Goal: Answer question/provide support: Share knowledge or assist other users

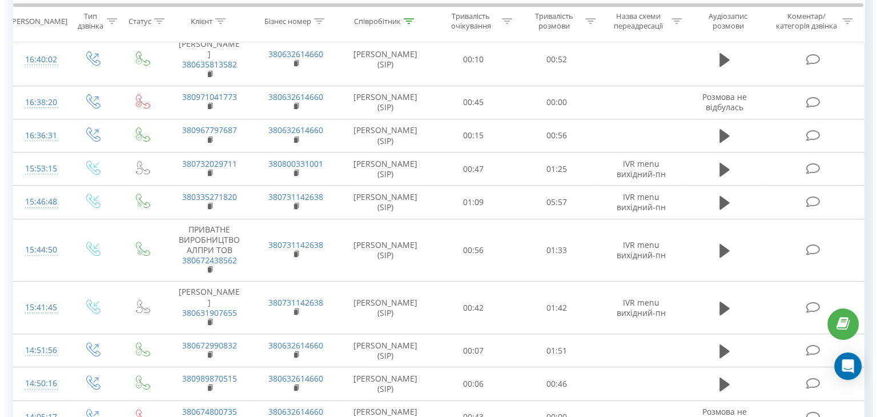
scroll to position [399, 0]
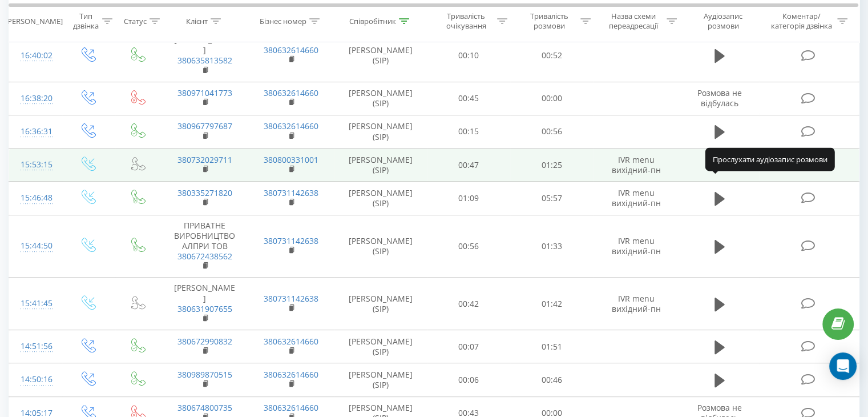
click at [717, 172] on icon at bounding box center [720, 165] width 10 height 14
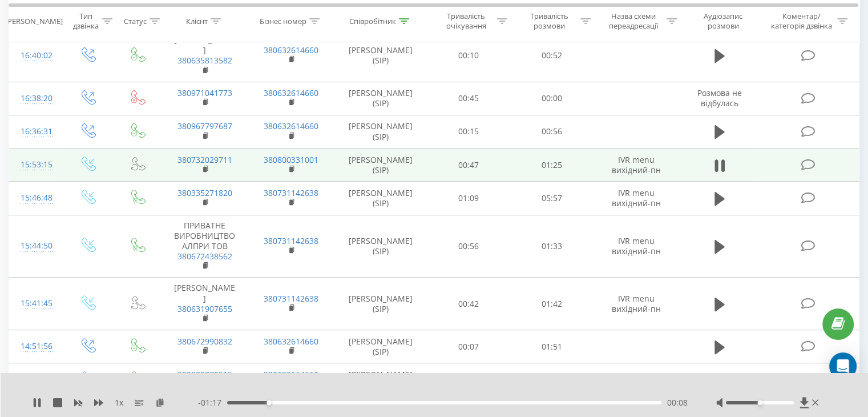
click at [805, 171] on icon at bounding box center [808, 165] width 14 height 12
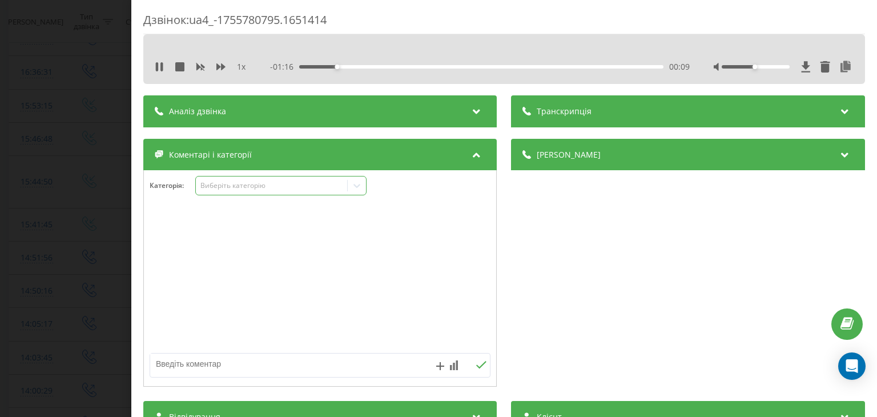
click at [347, 187] on div "Виберіть категорію" at bounding box center [271, 185] width 151 height 11
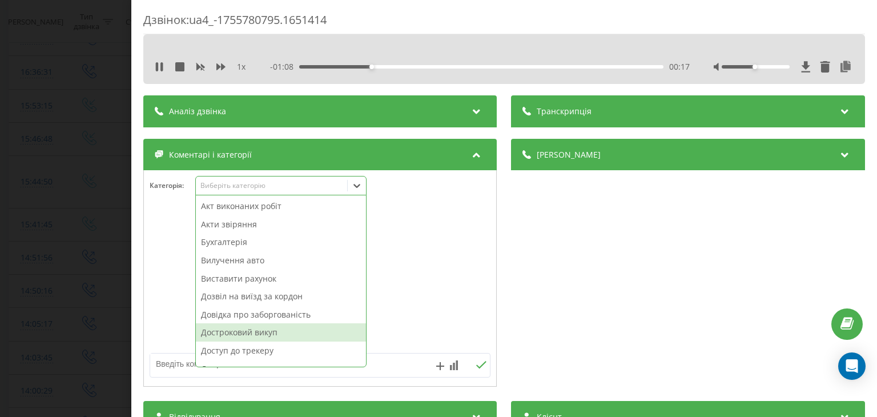
click at [213, 332] on div "Достроковий викуп" at bounding box center [281, 332] width 170 height 18
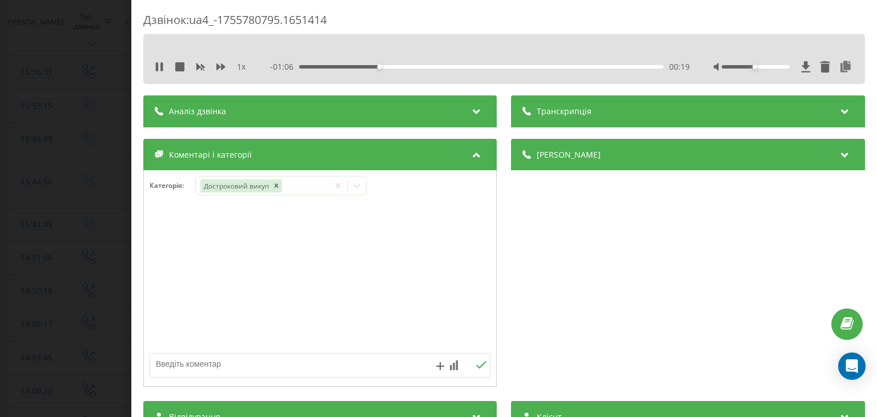
click at [87, 227] on div "Дзвінок : ua4_-1755780795.1651414 1 x - 01:06 00:19 00:19 Транскрипція Для AI-а…" at bounding box center [438, 208] width 877 height 417
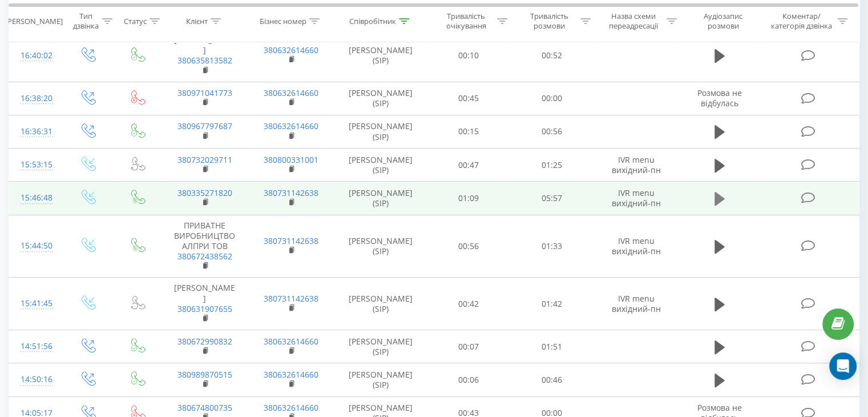
click at [715, 205] on icon at bounding box center [720, 199] width 10 height 14
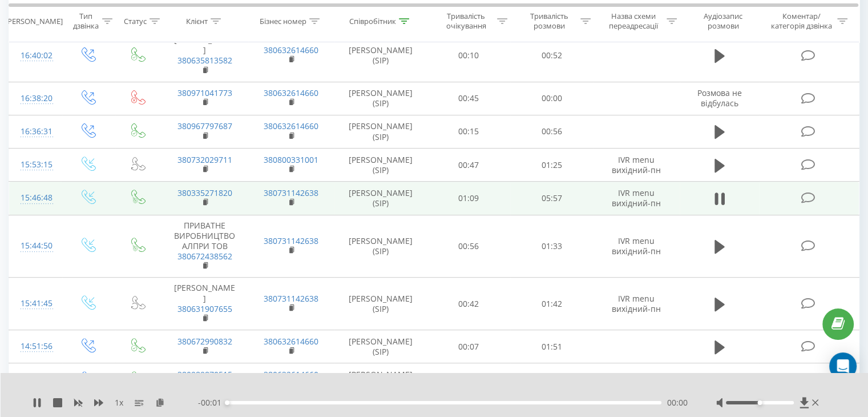
click at [801, 204] on icon at bounding box center [808, 198] width 14 height 12
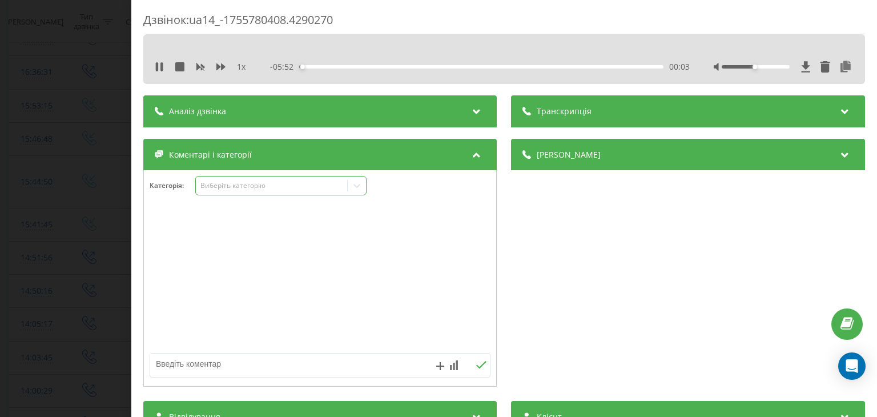
click at [352, 181] on icon at bounding box center [356, 185] width 11 height 11
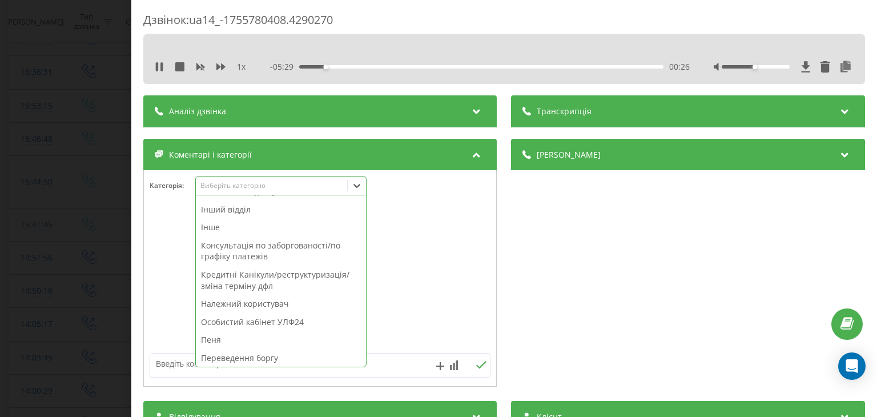
scroll to position [342, 0]
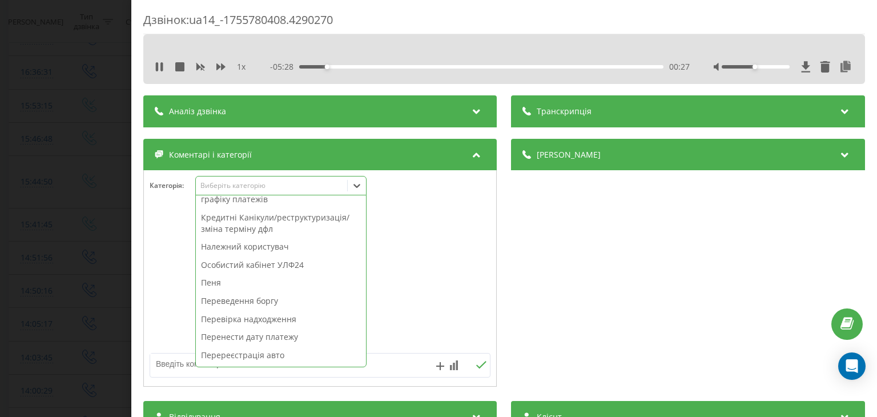
click at [232, 297] on div "Переведення боргу" at bounding box center [281, 301] width 170 height 18
click at [59, 206] on div "Дзвінок : ua14_-1755780408.4290270 1 x - 05:27 00:28 00:28 Транскрипція Для AI-…" at bounding box center [438, 208] width 877 height 417
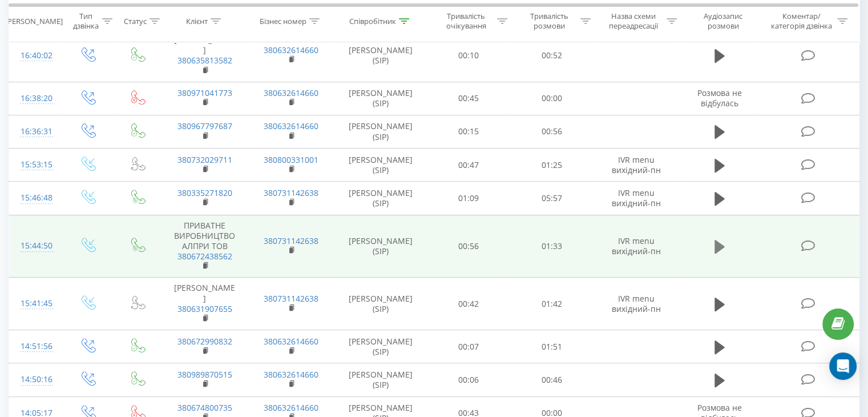
click at [715, 253] on icon at bounding box center [720, 247] width 10 height 14
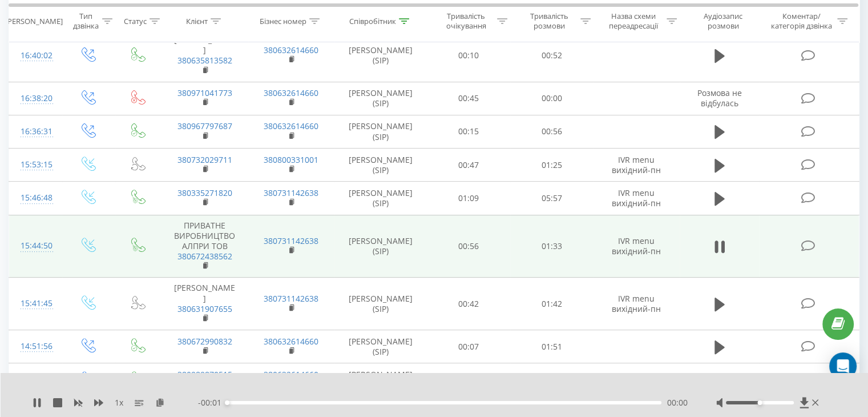
click at [810, 252] on icon at bounding box center [808, 246] width 14 height 12
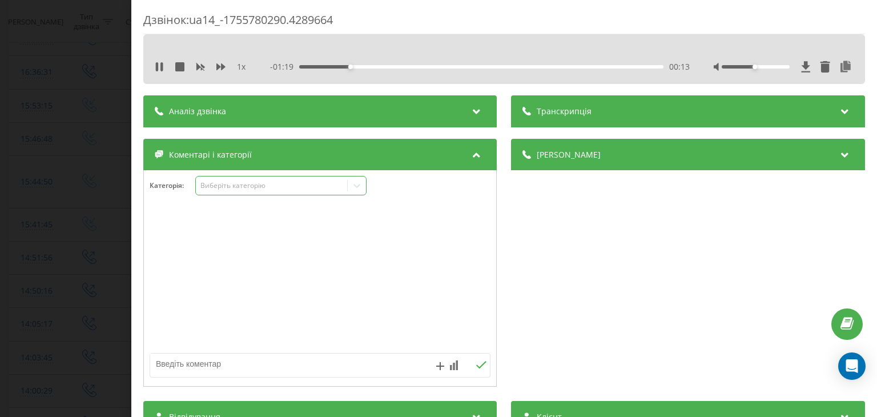
click at [349, 183] on div at bounding box center [357, 185] width 18 height 18
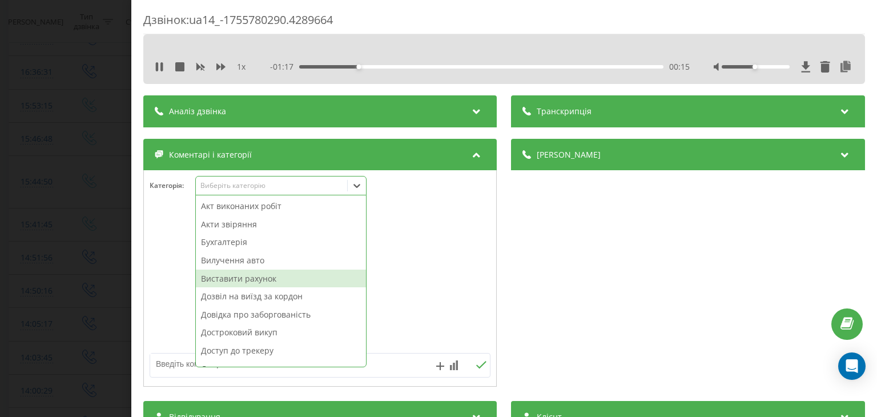
click at [239, 279] on div "Виставити рахунок" at bounding box center [281, 278] width 170 height 18
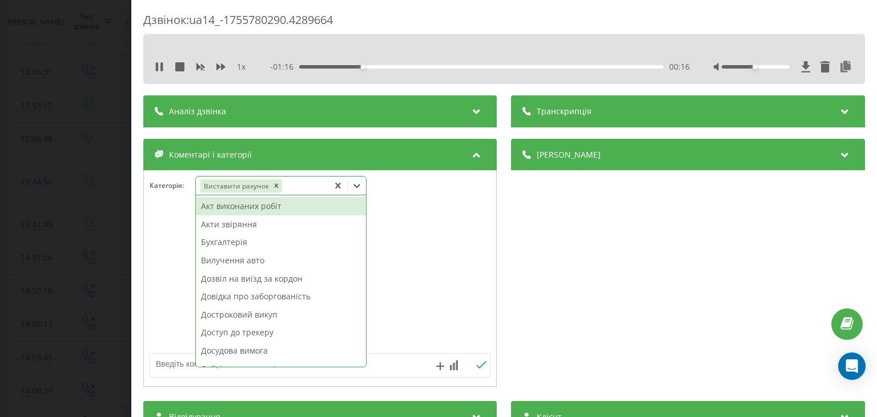
click at [108, 218] on div "Дзвінок : ua14_-1755780290.4289664 1 x - 01:16 00:16 00:16 Транскрипція Для AI-…" at bounding box center [438, 208] width 877 height 417
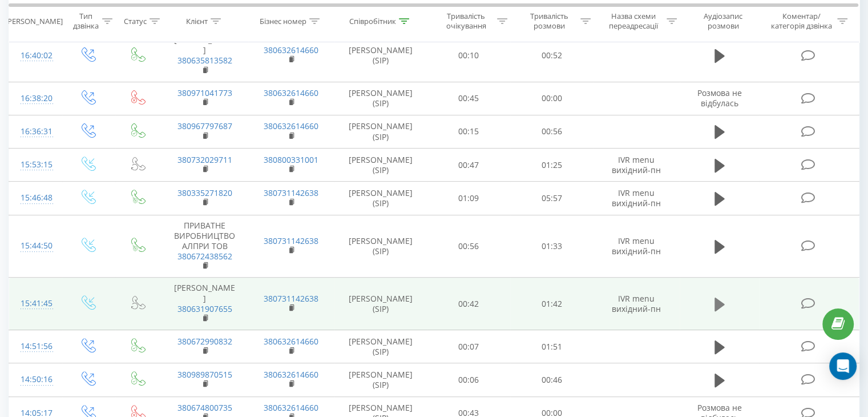
click at [719, 311] on icon at bounding box center [720, 304] width 10 height 14
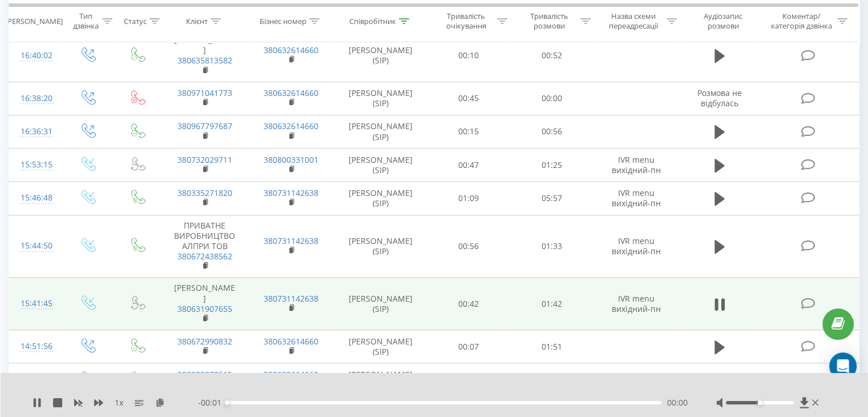
click at [804, 309] on icon at bounding box center [808, 303] width 14 height 12
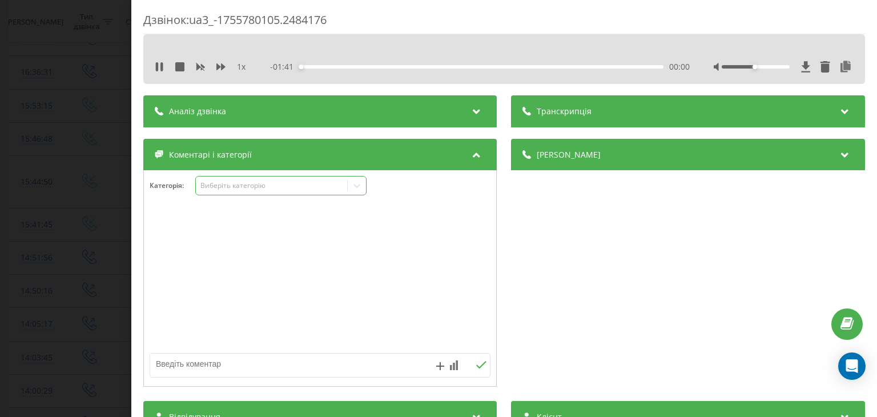
click at [347, 185] on div "Виберіть категорію" at bounding box center [271, 185] width 151 height 11
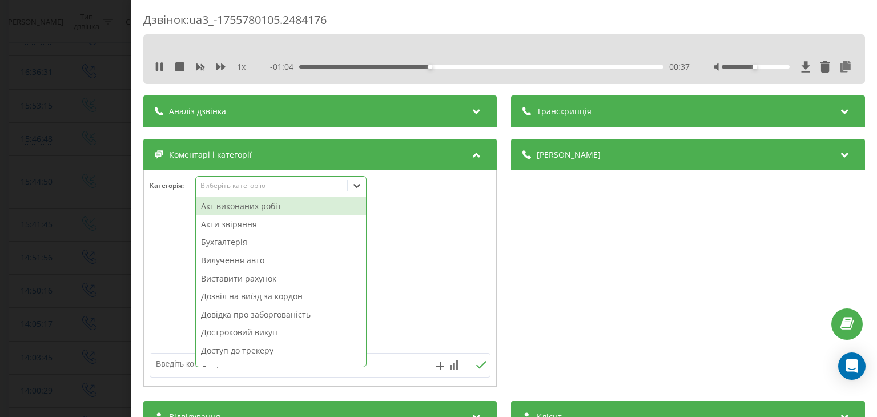
click at [463, 68] on div "00:37" at bounding box center [482, 66] width 364 height 3
click at [358, 188] on icon at bounding box center [356, 185] width 11 height 11
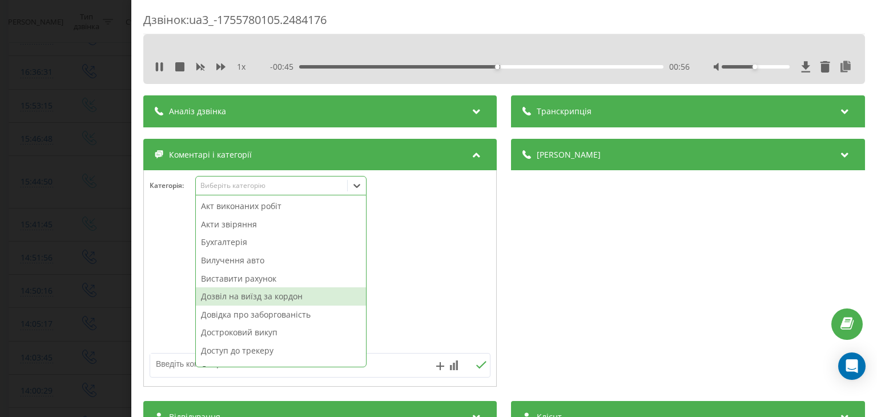
scroll to position [57, 0]
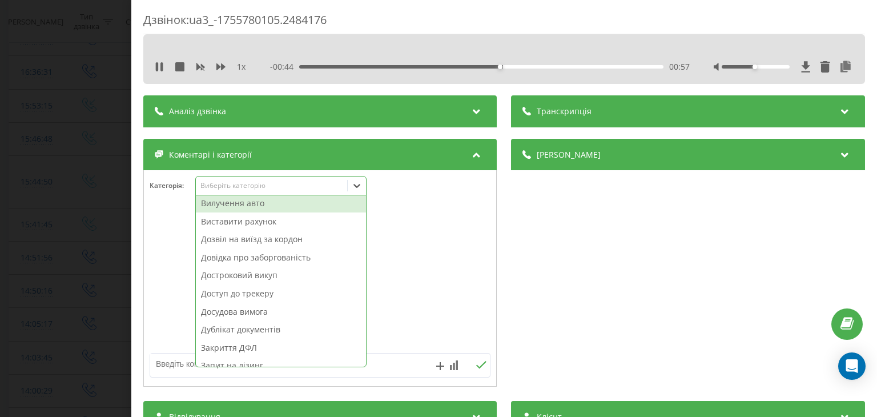
click at [253, 200] on div "Вилучення авто" at bounding box center [281, 203] width 170 height 18
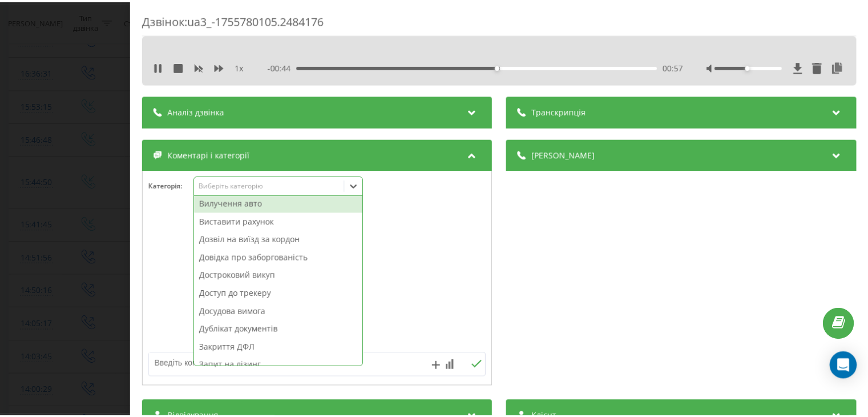
scroll to position [39, 0]
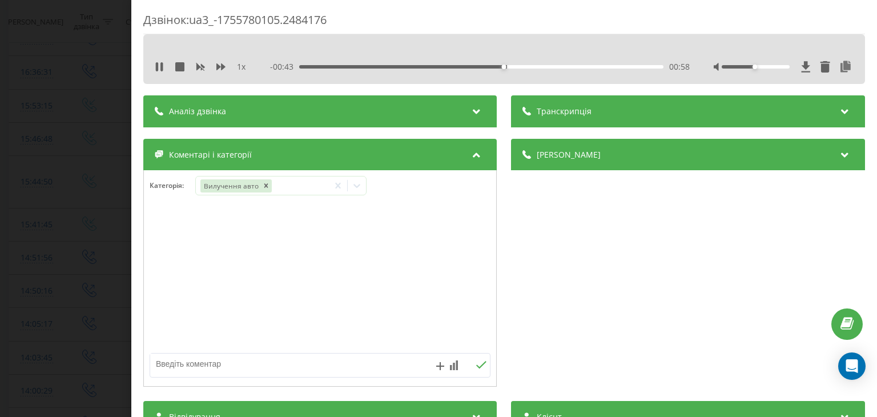
click at [62, 197] on div "Дзвінок : ua3_-1755780105.2484176 1 x - 00:43 00:58 00:58 Транскрипція Для AI-а…" at bounding box center [438, 208] width 877 height 417
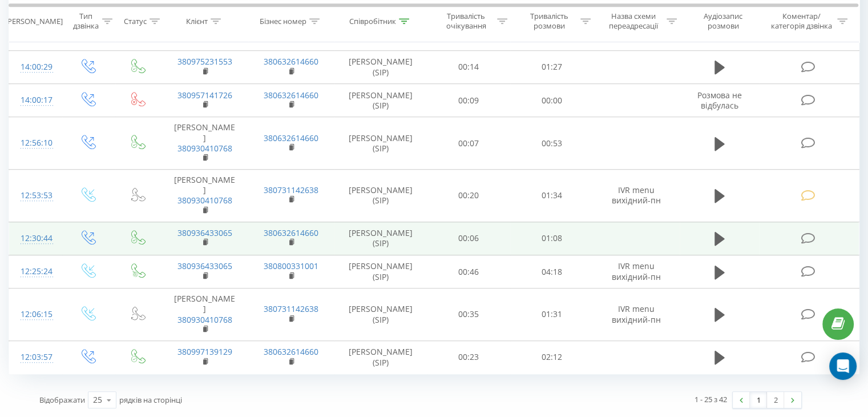
scroll to position [856, 0]
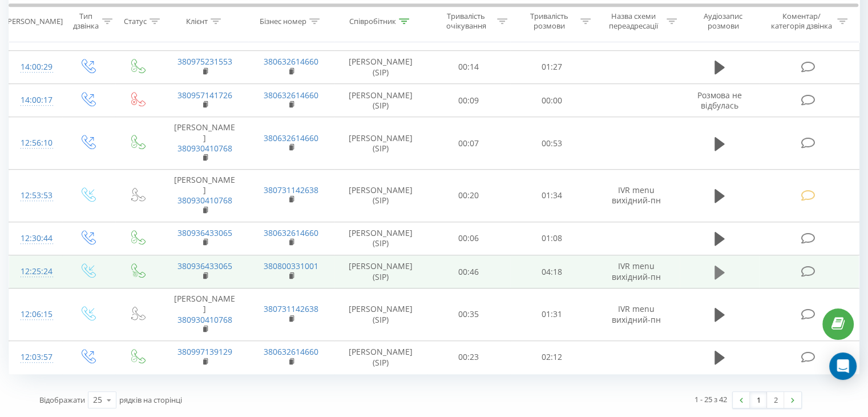
click at [717, 278] on icon at bounding box center [720, 272] width 10 height 14
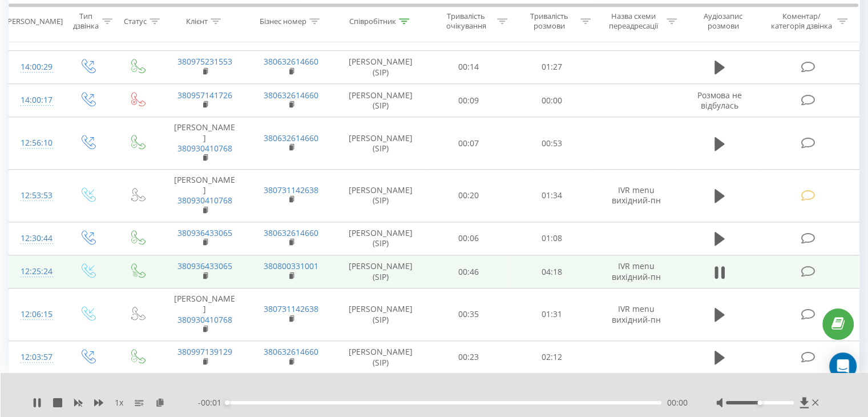
click at [801, 277] on icon at bounding box center [808, 271] width 14 height 12
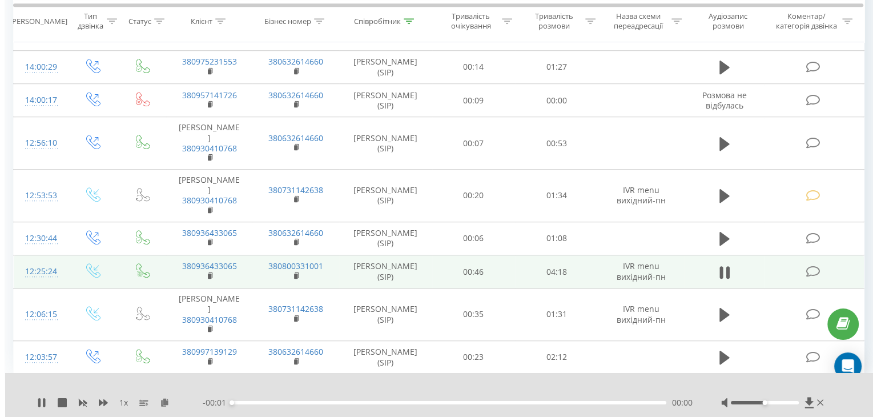
scroll to position [808, 0]
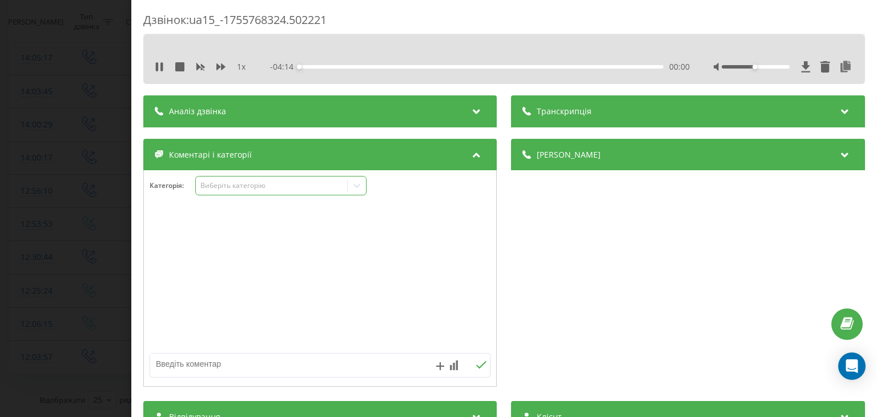
click at [332, 193] on div "Виберіть категорію" at bounding box center [280, 185] width 171 height 19
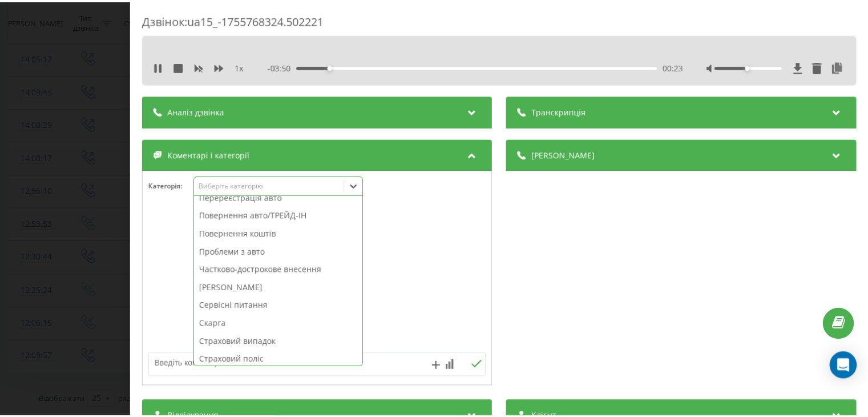
scroll to position [507, 0]
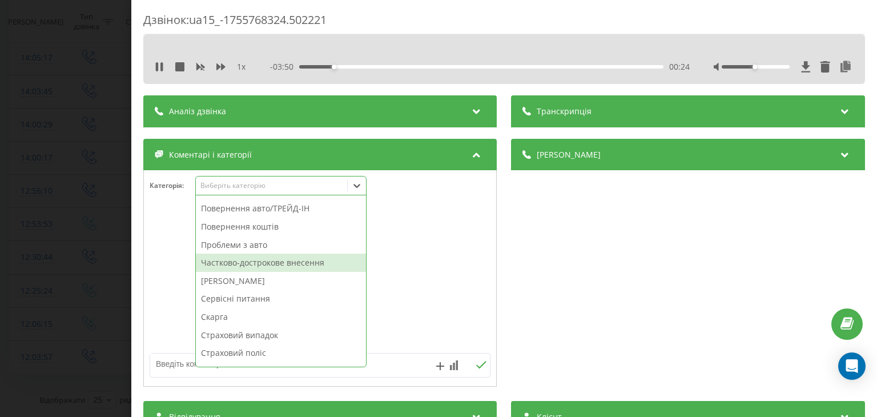
click at [315, 260] on div "Частково-дострокове внесення" at bounding box center [281, 262] width 170 height 18
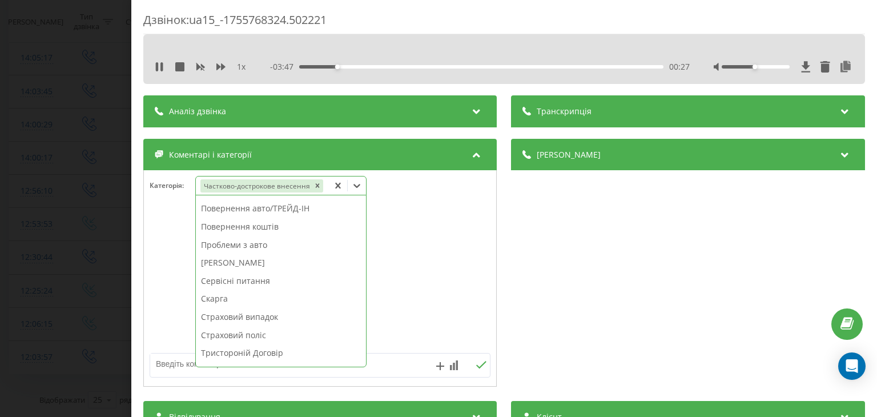
click at [86, 183] on div "Дзвінок : ua15_-1755768324.502221 1 x - 03:47 00:27 00:27 Транскрипція Для AI-а…" at bounding box center [438, 208] width 877 height 417
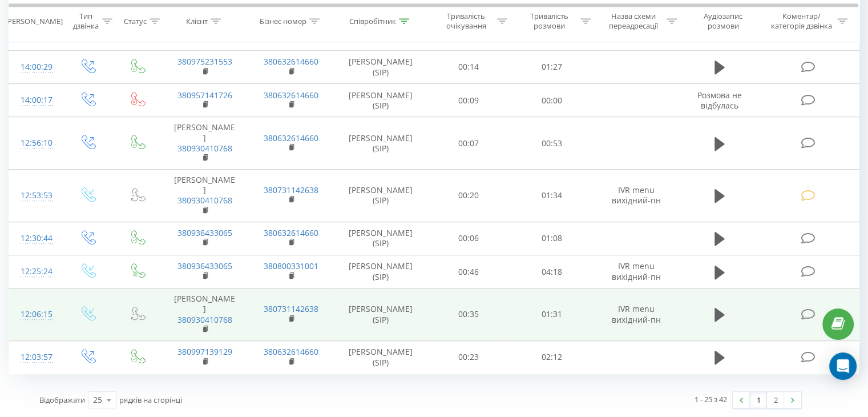
scroll to position [891, 0]
click at [719, 308] on icon at bounding box center [720, 315] width 10 height 14
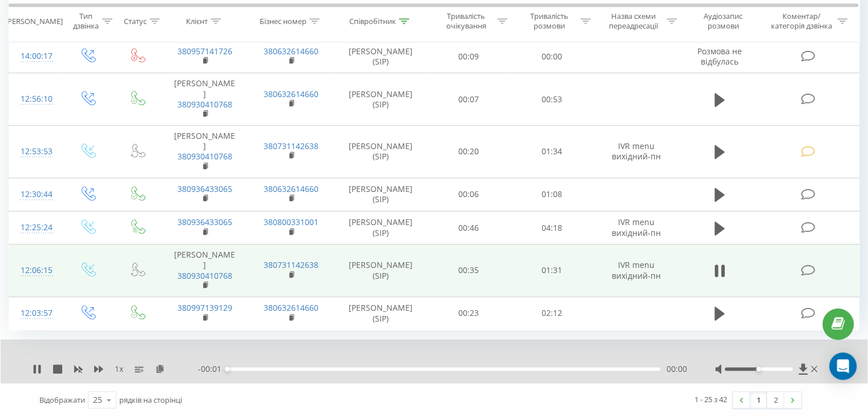
click at [799, 297] on td at bounding box center [809, 270] width 100 height 53
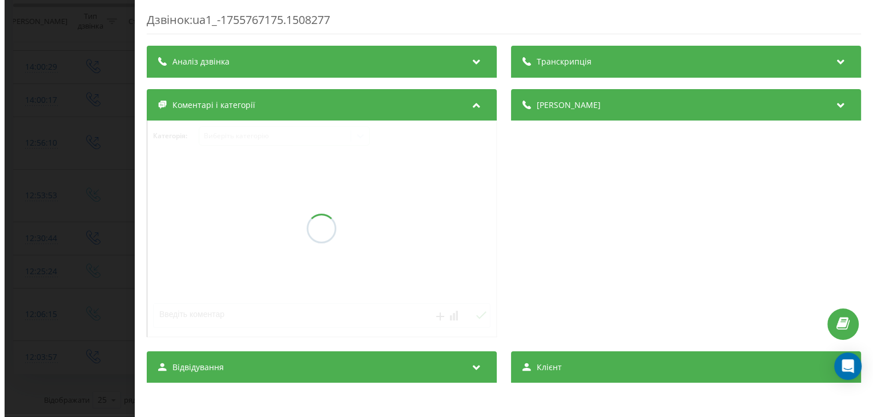
scroll to position [808, 0]
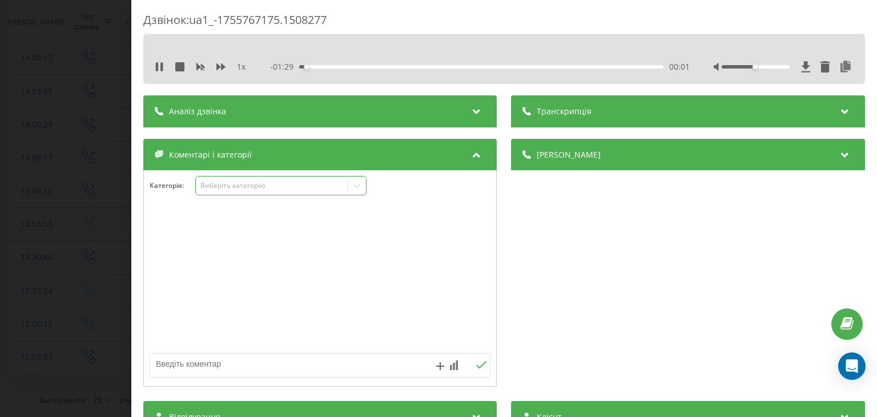
click at [357, 185] on icon at bounding box center [356, 185] width 11 height 11
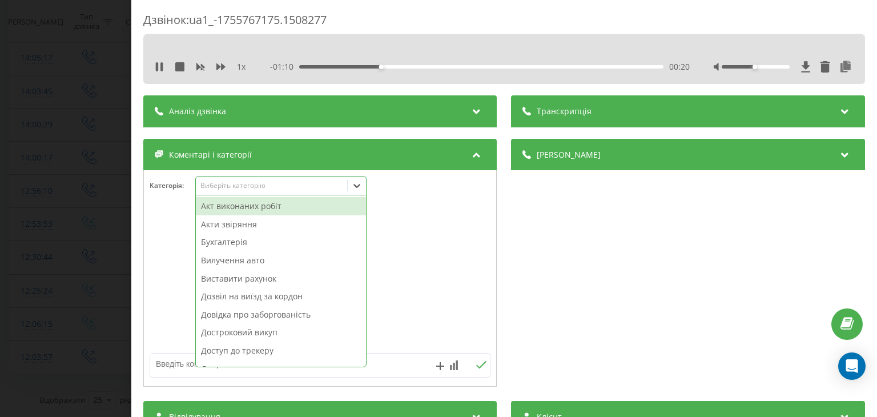
click at [410, 64] on div "- 01:10 00:20 00:20" at bounding box center [480, 66] width 419 height 11
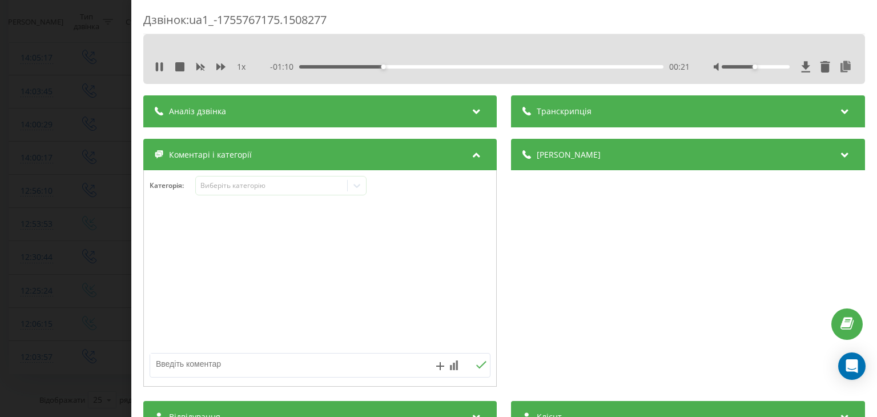
click at [410, 67] on div "00:21" at bounding box center [482, 66] width 364 height 3
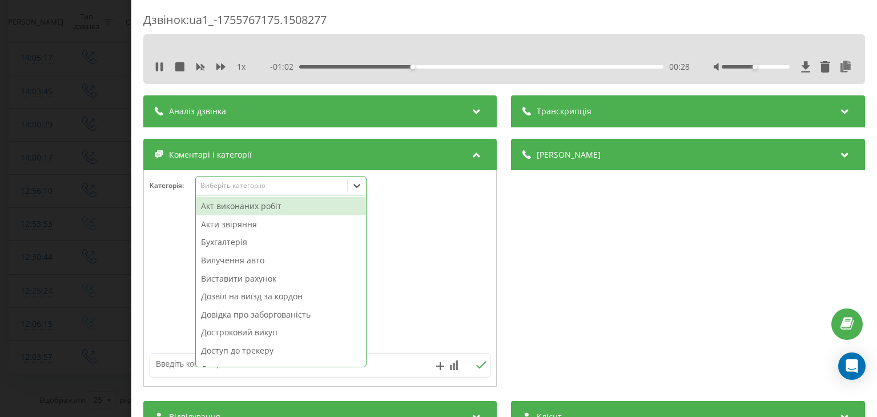
click at [361, 184] on icon at bounding box center [356, 185] width 11 height 11
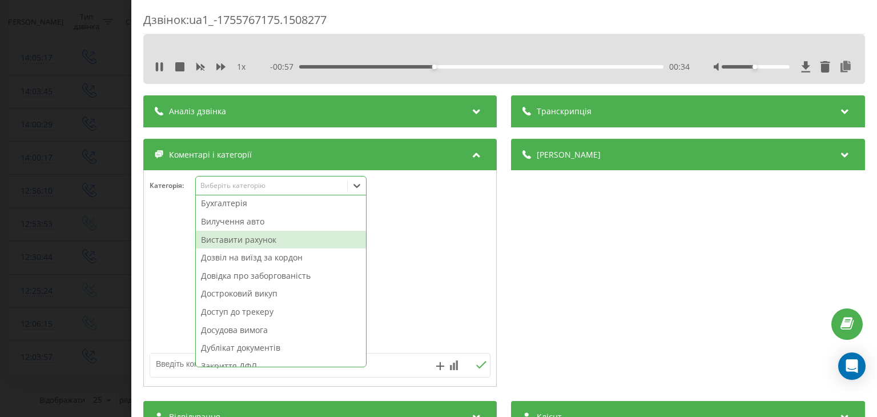
scroll to position [57, 0]
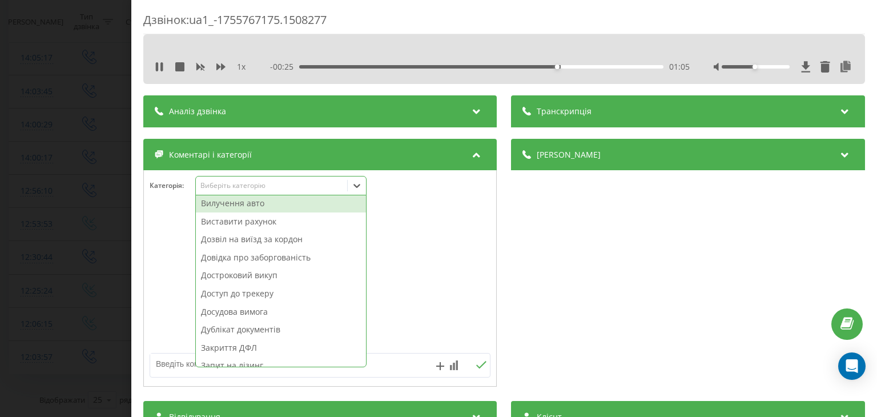
click at [276, 208] on div "Вилучення авто" at bounding box center [281, 203] width 170 height 18
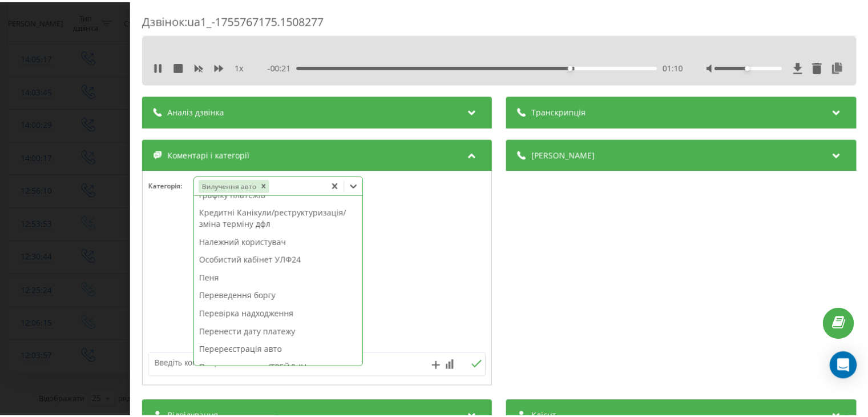
scroll to position [342, 0]
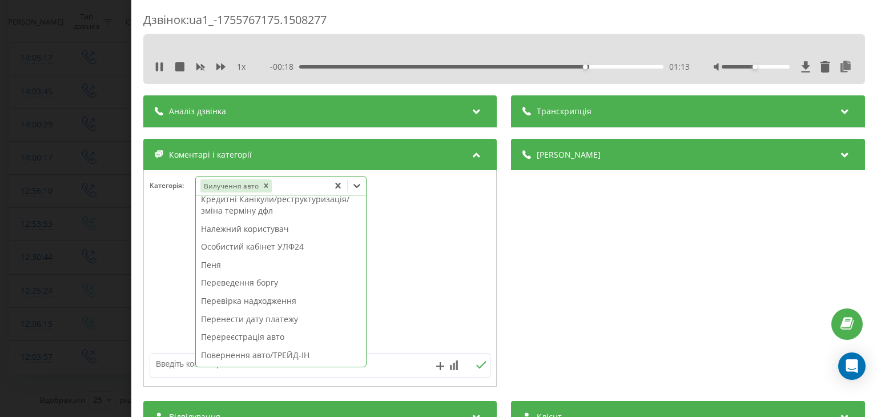
click at [107, 181] on div "Дзвінок : ua1_-1755767175.1508277 1 x - 00:18 01:13 01:13 Транскрипція Для AI-а…" at bounding box center [438, 208] width 877 height 417
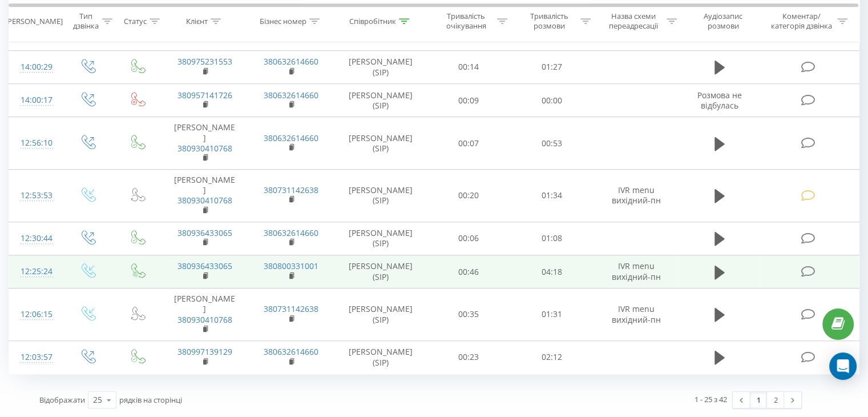
scroll to position [891, 0]
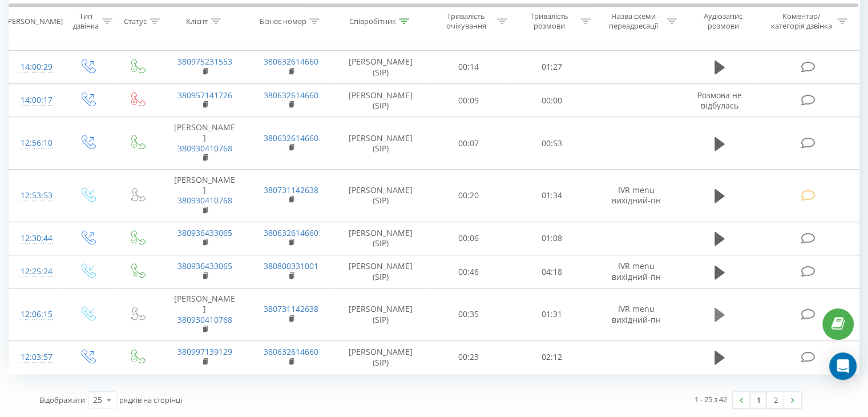
click at [720, 308] on icon at bounding box center [720, 315] width 10 height 14
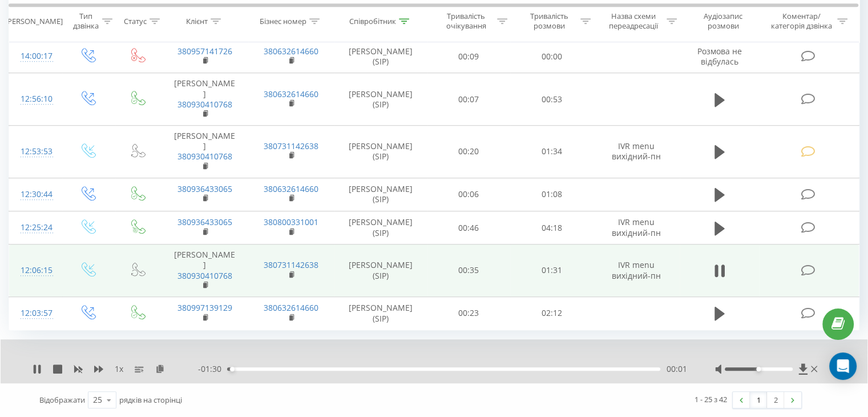
click at [801, 276] on icon at bounding box center [808, 270] width 14 height 12
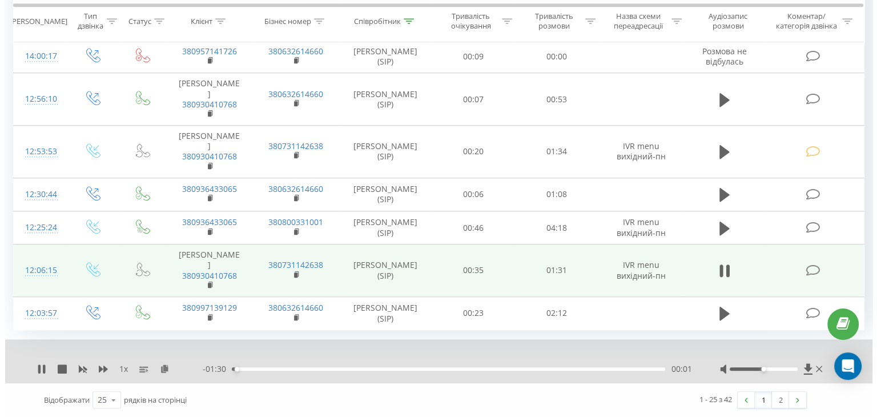
scroll to position [808, 0]
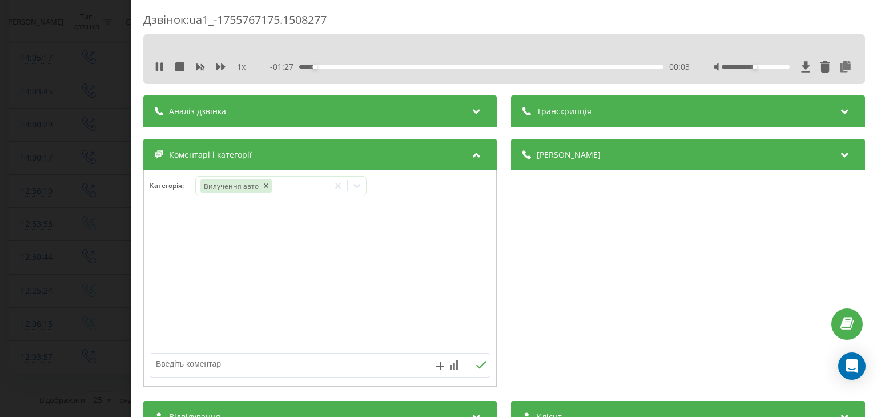
click at [90, 130] on div "Дзвінок : ua1_-1755767175.1508277 1 x - 01:27 00:03 00:03 Транскрипція Для AI-а…" at bounding box center [438, 208] width 877 height 417
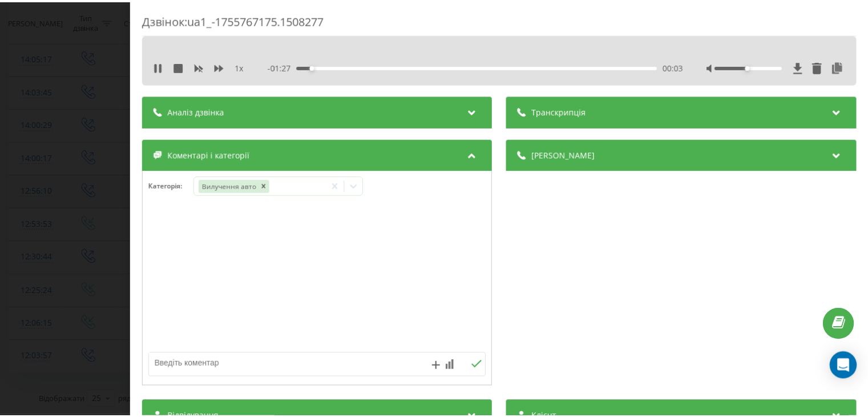
scroll to position [891, 0]
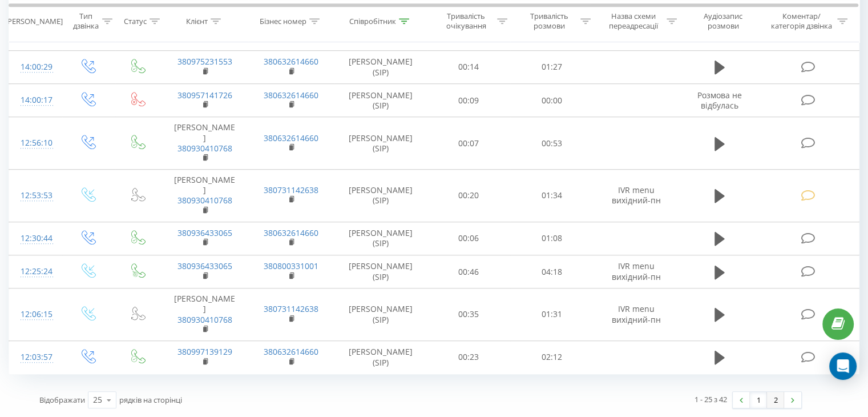
click at [774, 400] on link "2" at bounding box center [775, 399] width 17 height 16
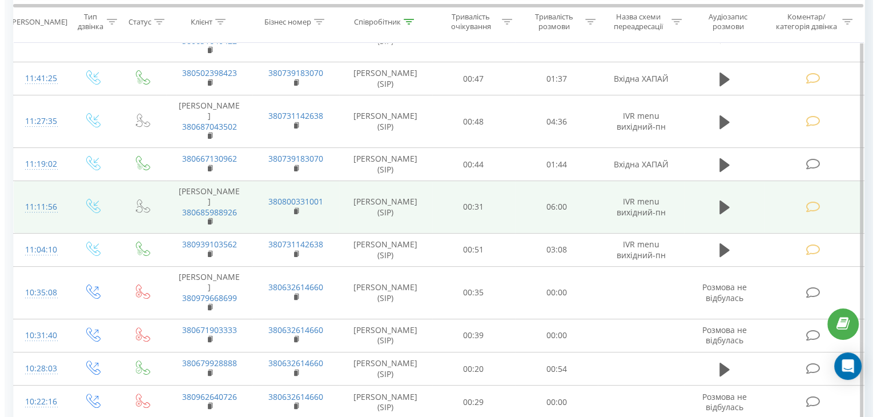
scroll to position [304, 0]
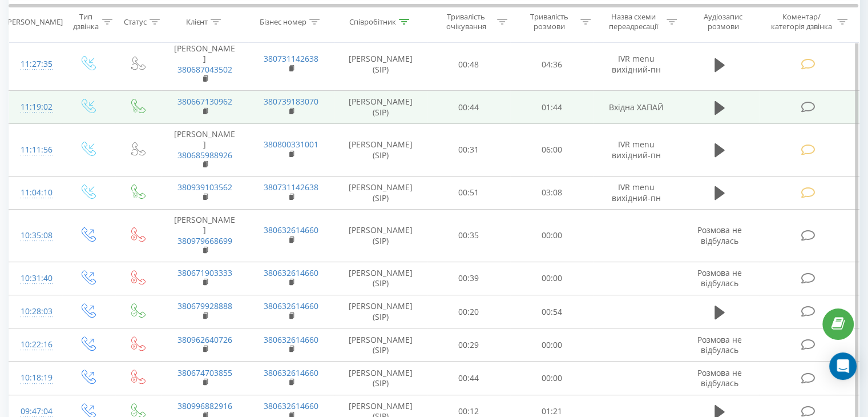
click at [710, 106] on td at bounding box center [720, 107] width 80 height 33
click at [717, 106] on icon at bounding box center [720, 107] width 10 height 14
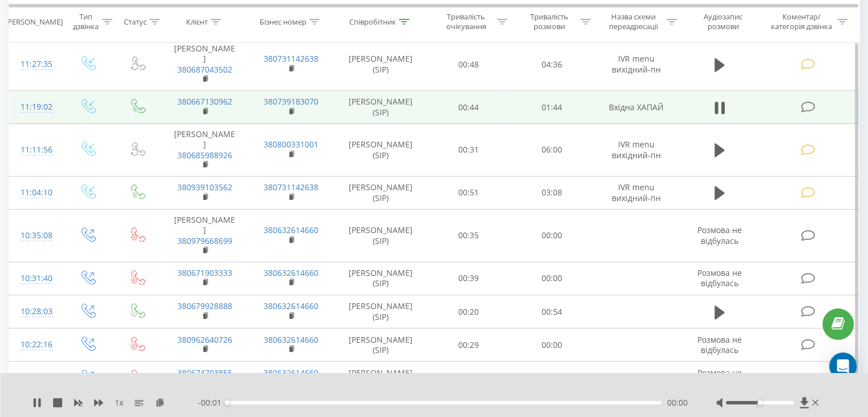
click at [806, 106] on icon at bounding box center [808, 107] width 14 height 12
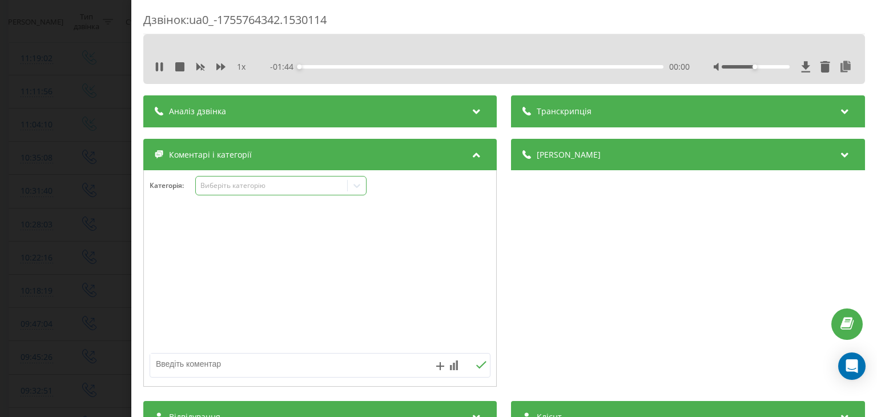
click at [326, 183] on div "Виберіть категорію" at bounding box center [271, 185] width 143 height 9
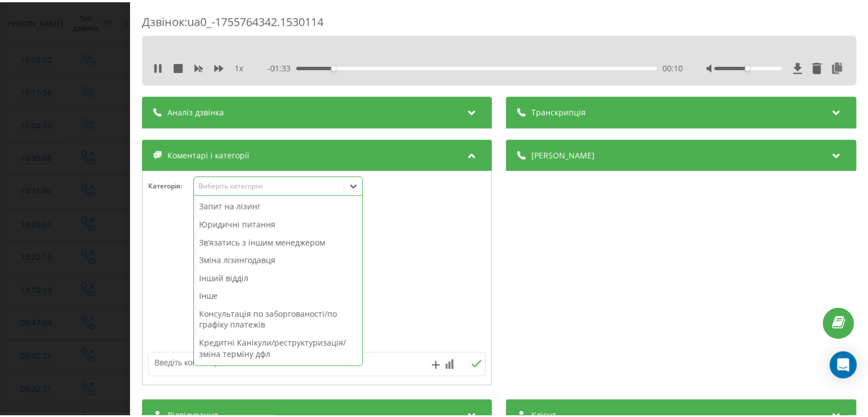
scroll to position [228, 0]
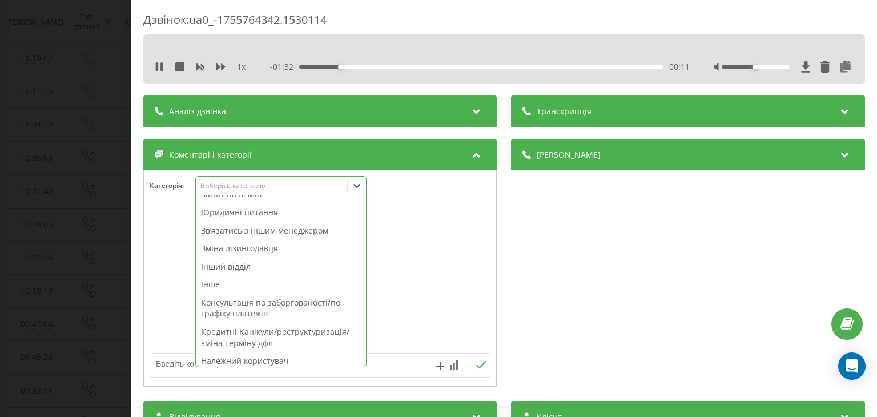
click at [247, 284] on div "Інше" at bounding box center [281, 284] width 170 height 18
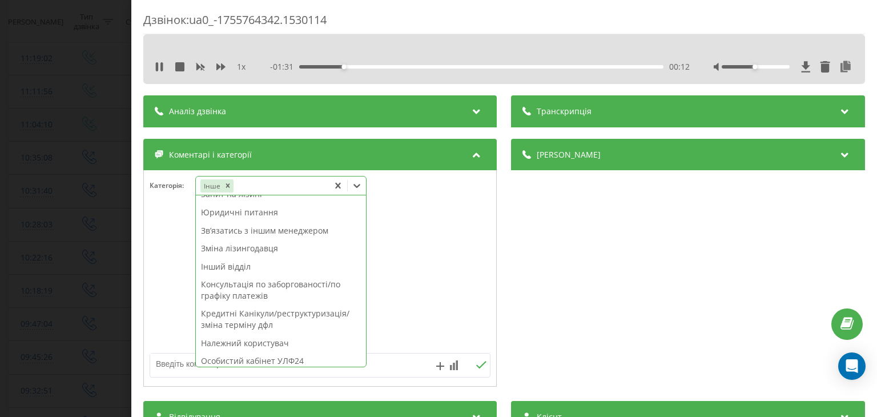
click at [62, 192] on div "Дзвінок : ua0_-1755764342.1530114 1 x - 01:31 00:12 00:12 Транскрипція Для AI-а…" at bounding box center [438, 208] width 877 height 417
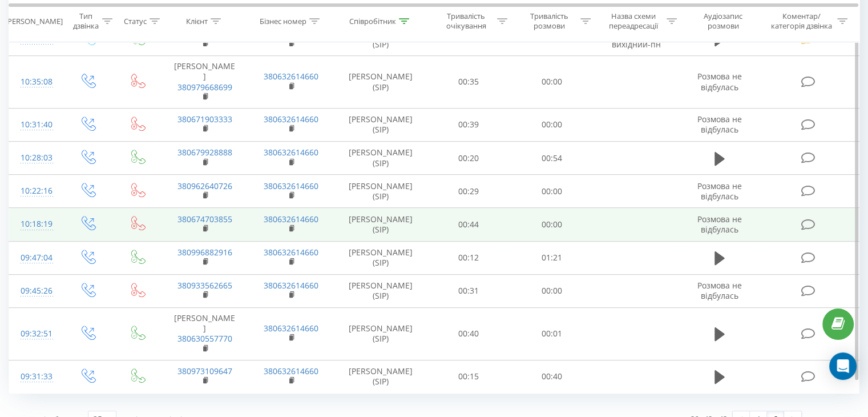
scroll to position [463, 0]
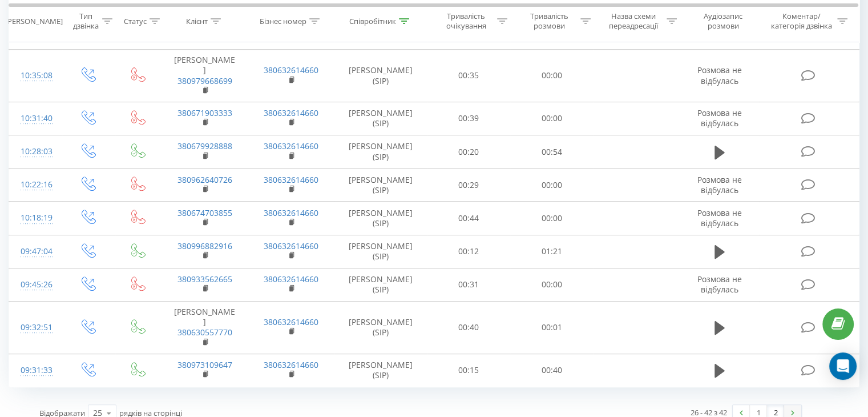
click at [792, 410] on img at bounding box center [792, 412] width 3 height 5
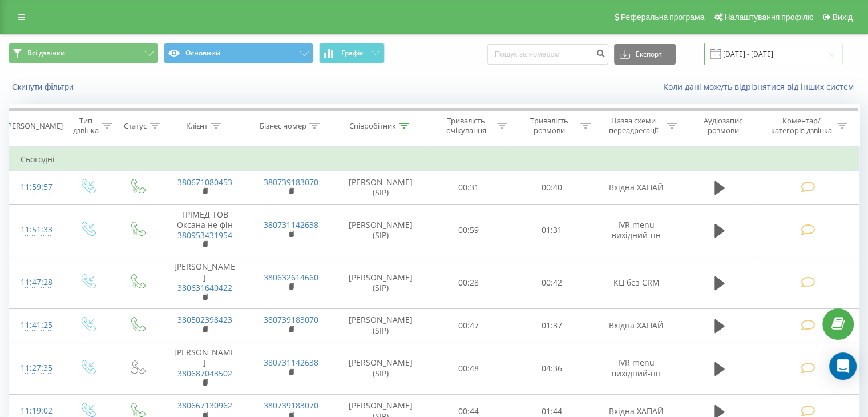
click at [829, 62] on input "[DATE] - [DATE]" at bounding box center [773, 54] width 138 height 22
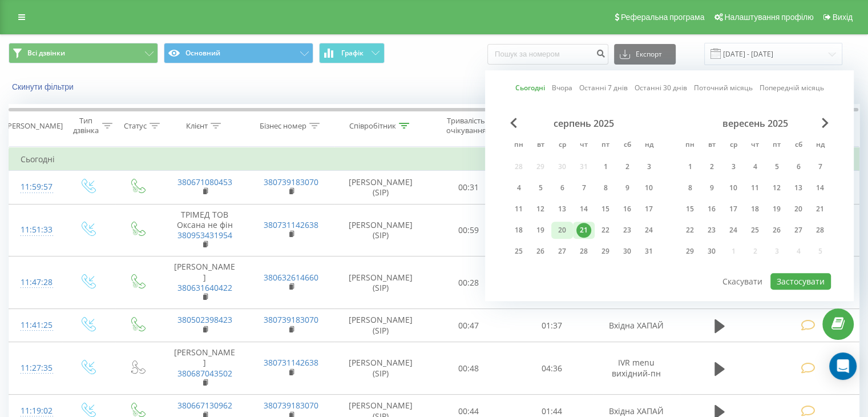
click at [561, 231] on div "20" at bounding box center [562, 230] width 15 height 15
click at [788, 279] on button "Застосувати" at bounding box center [800, 281] width 60 height 17
type input "20.08.2025 - 20.08.2025"
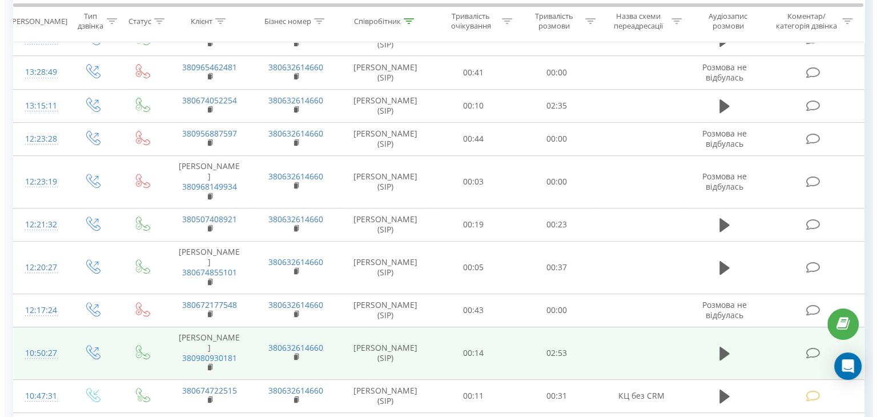
scroll to position [114, 0]
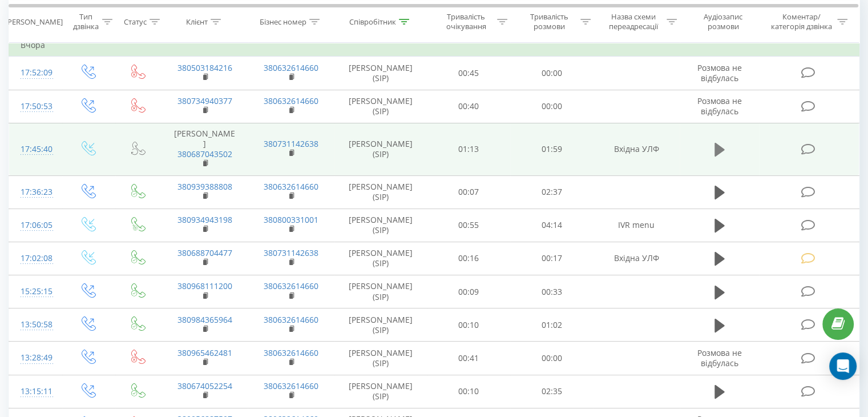
click at [717, 146] on icon at bounding box center [720, 150] width 10 height 14
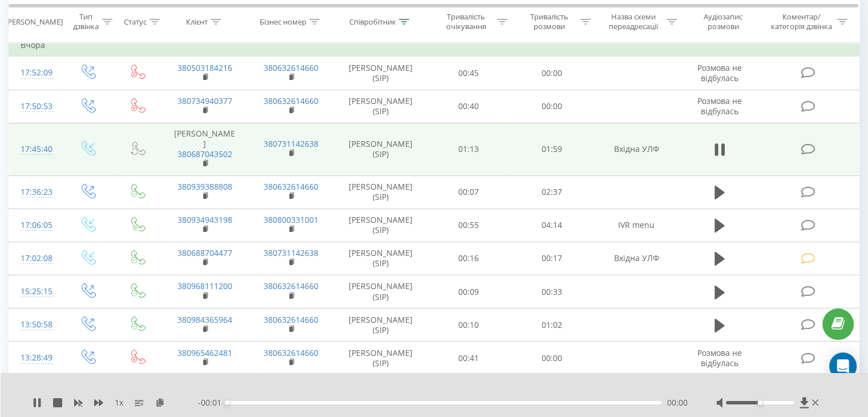
click at [807, 147] on icon at bounding box center [808, 149] width 14 height 12
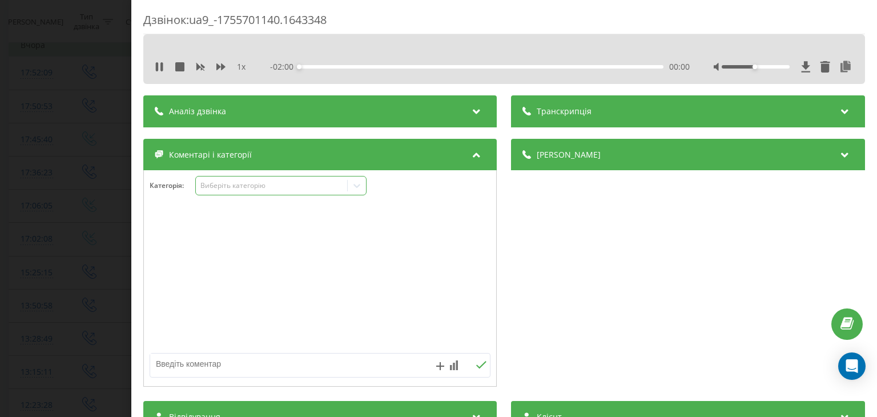
click at [342, 180] on div "Виберіть категорію" at bounding box center [271, 185] width 151 height 11
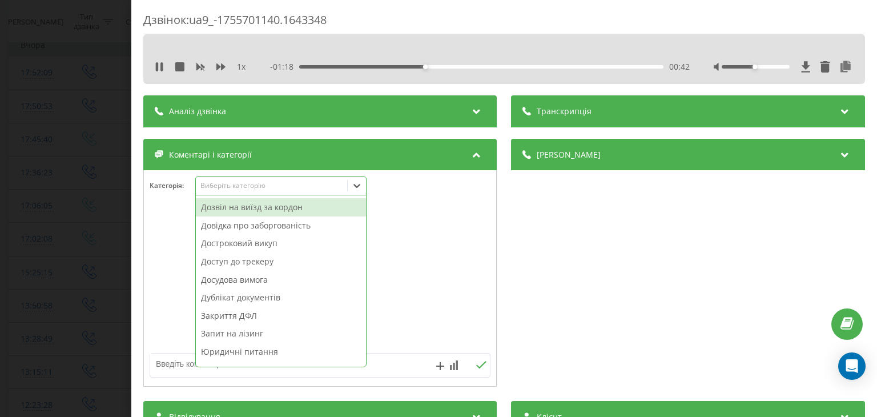
scroll to position [114, 0]
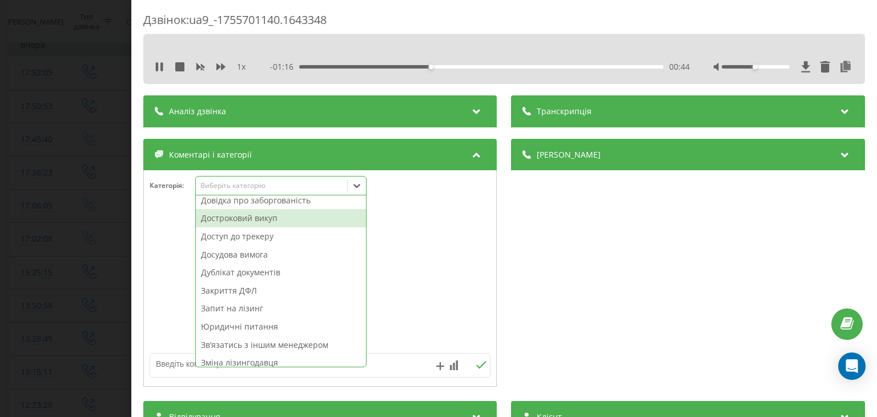
click at [258, 220] on div "Достроковий викуп" at bounding box center [281, 218] width 170 height 18
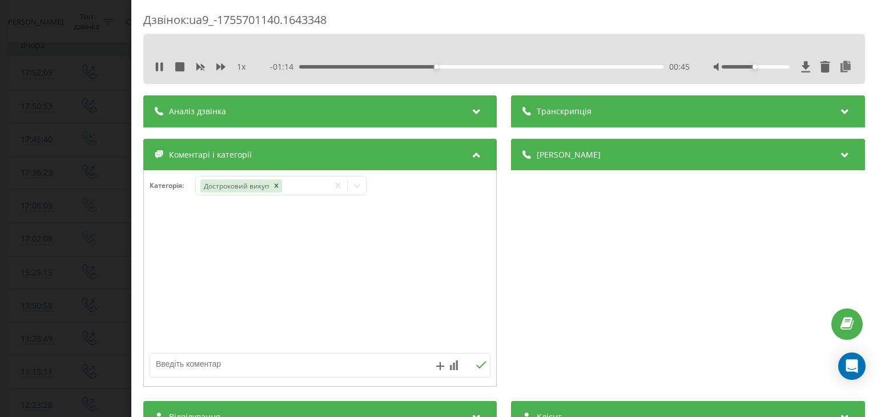
click at [88, 160] on div "Дзвінок : ua9_-1755701140.1643348 1 x - 01:14 00:45 00:45 Транскрипція Для AI-а…" at bounding box center [438, 208] width 877 height 417
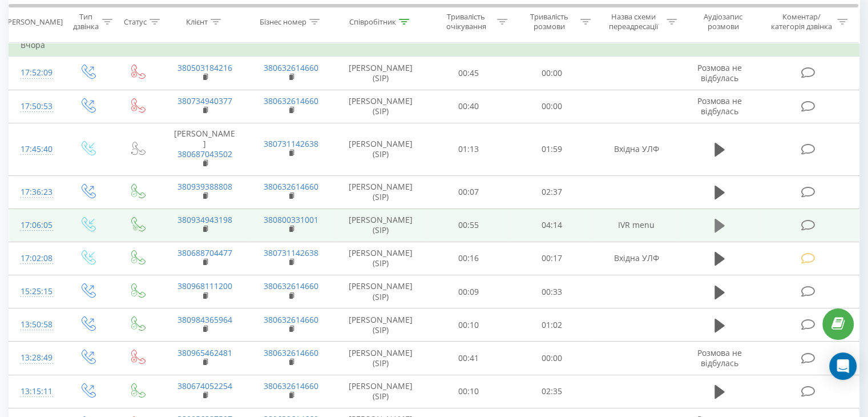
click at [718, 229] on icon at bounding box center [720, 225] width 10 height 16
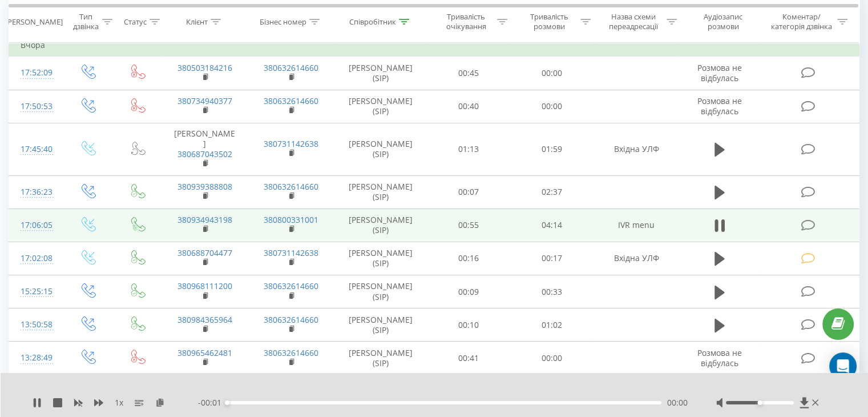
click at [812, 222] on icon at bounding box center [808, 225] width 14 height 12
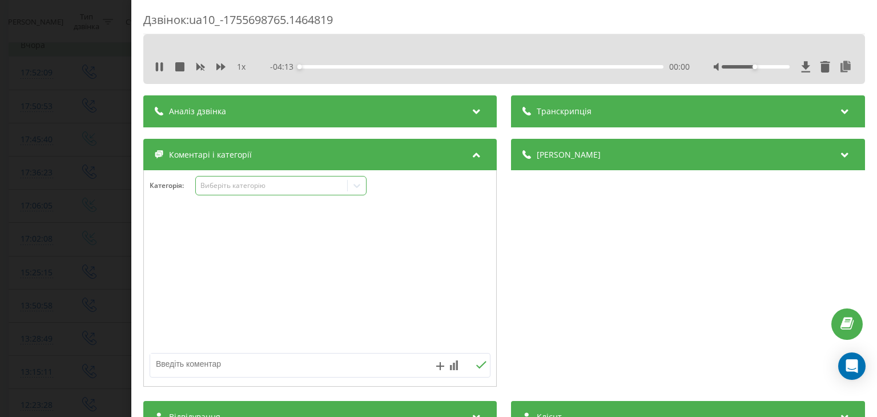
click at [365, 187] on div at bounding box center [357, 185] width 18 height 18
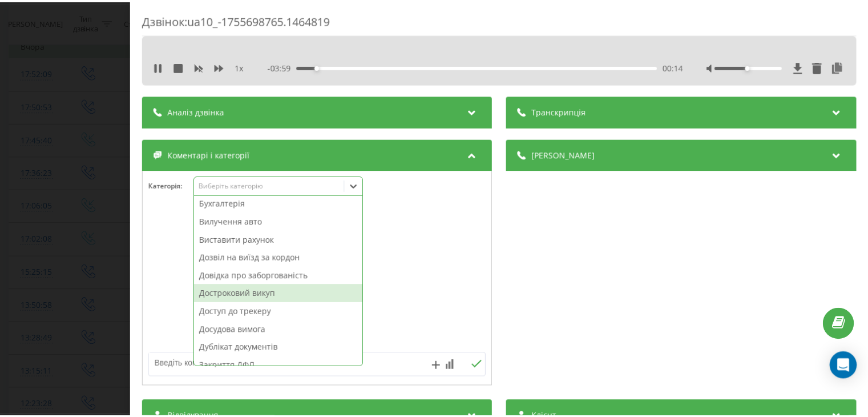
scroll to position [114, 0]
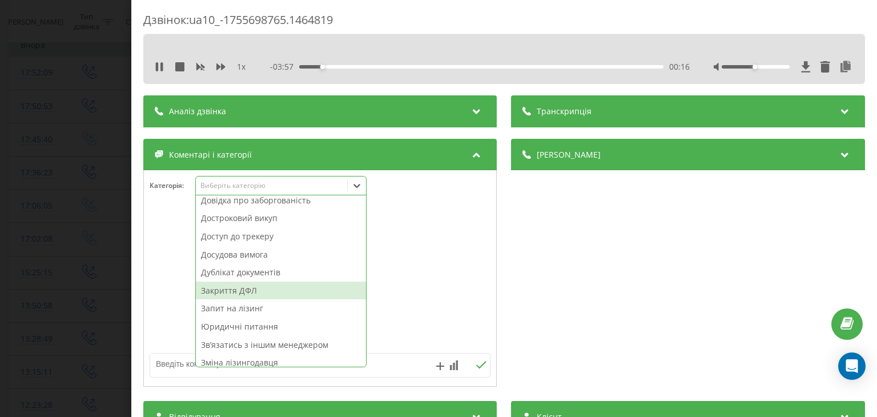
click at [236, 289] on div "Закриття ДФЛ" at bounding box center [281, 290] width 170 height 18
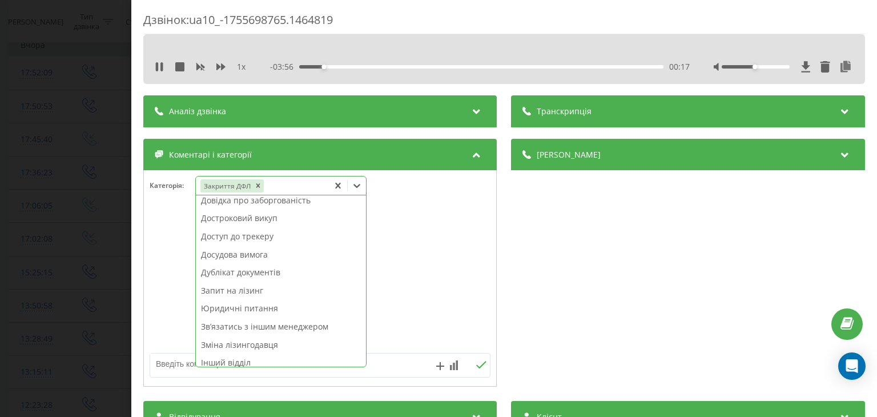
click at [100, 196] on div "Дзвінок : ua10_-1755698765.1464819 1 x - 03:56 00:17 00:17 Транскрипція Для AI-…" at bounding box center [438, 208] width 877 height 417
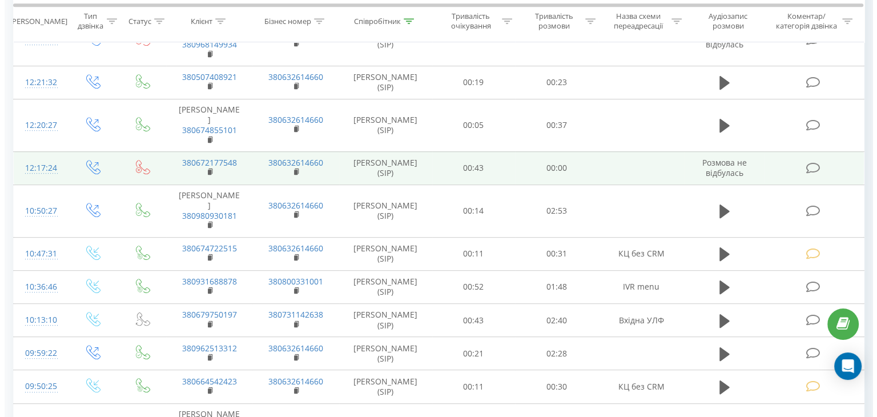
scroll to position [571, 0]
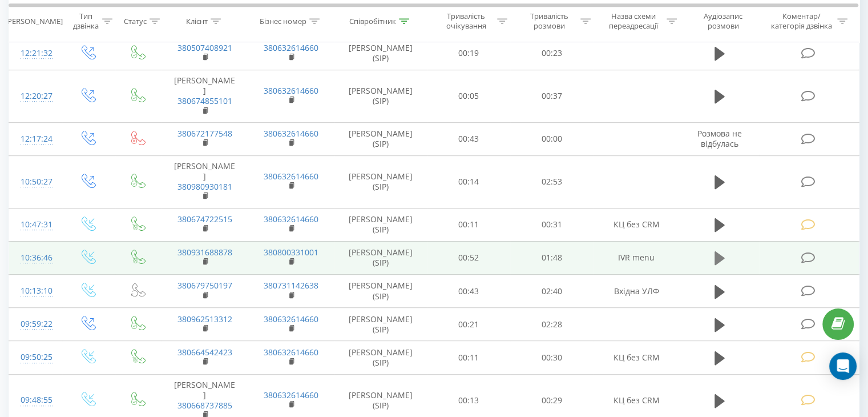
click at [722, 256] on icon at bounding box center [720, 258] width 10 height 14
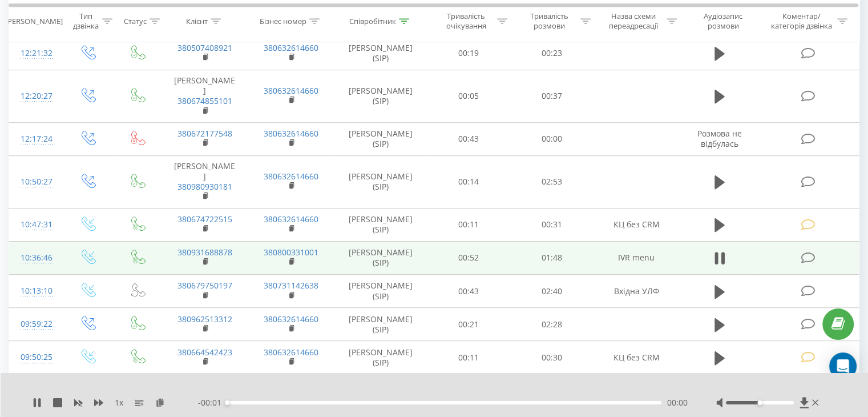
click at [806, 256] on icon at bounding box center [808, 258] width 14 height 12
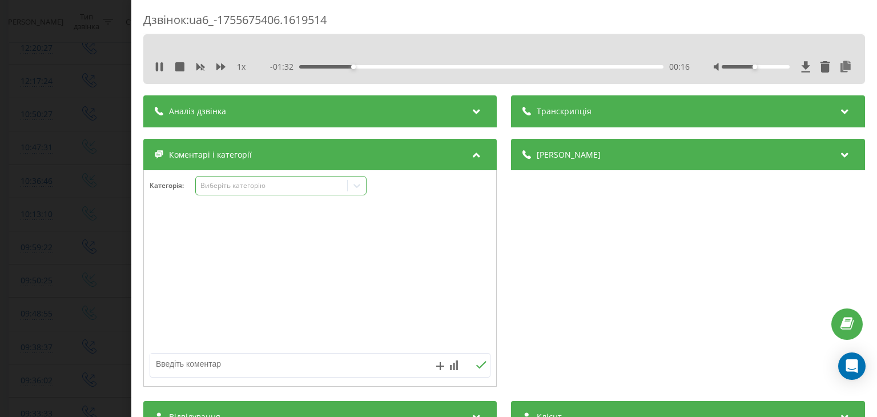
click at [364, 192] on div at bounding box center [357, 185] width 18 height 18
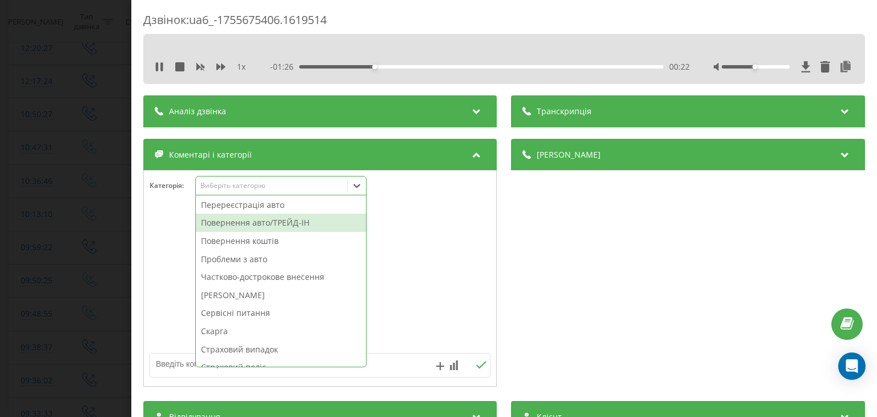
scroll to position [514, 0]
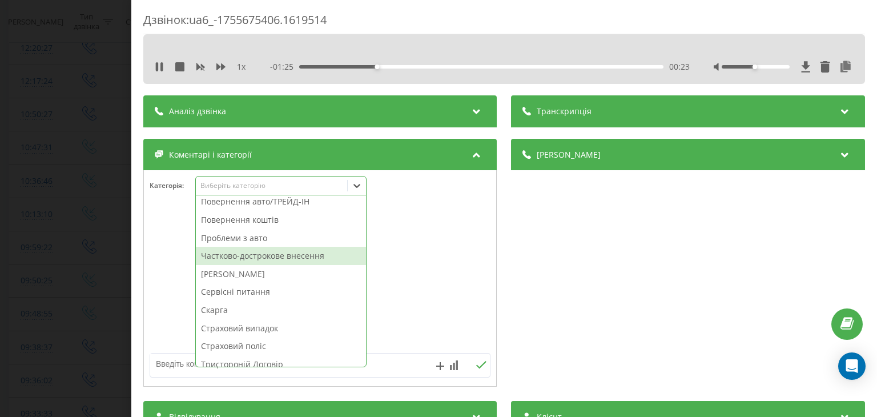
click at [295, 255] on div "Частково-дострокове внесення" at bounding box center [281, 256] width 170 height 18
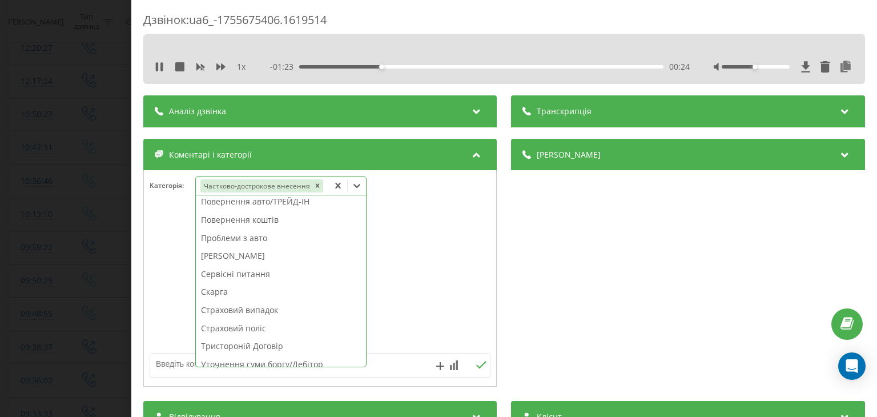
click at [122, 201] on div "Дзвінок : ua6_-1755675406.1619514 1 x - 01:23 00:24 00:24 Транскрипція Для AI-а…" at bounding box center [438, 208] width 877 height 417
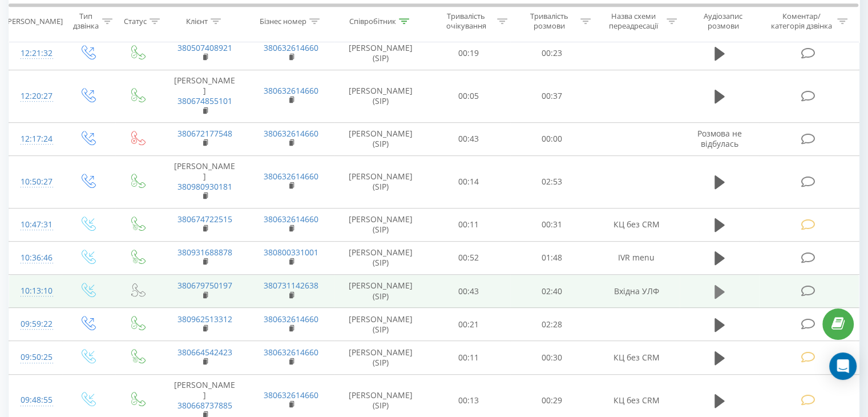
click at [717, 291] on icon at bounding box center [720, 291] width 10 height 14
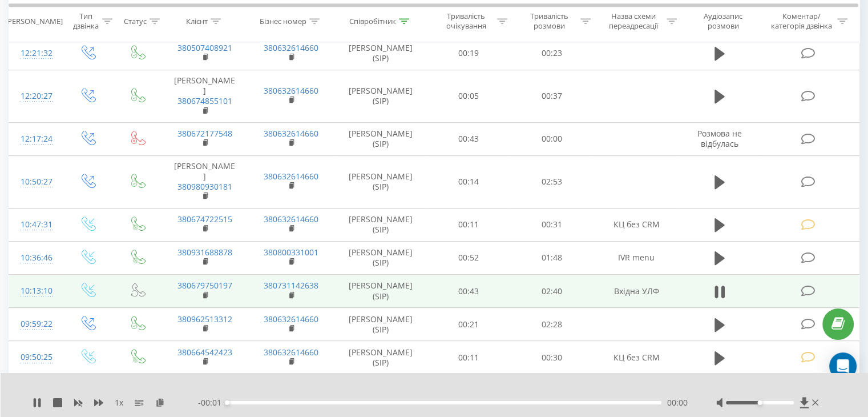
click at [806, 290] on icon at bounding box center [808, 291] width 14 height 12
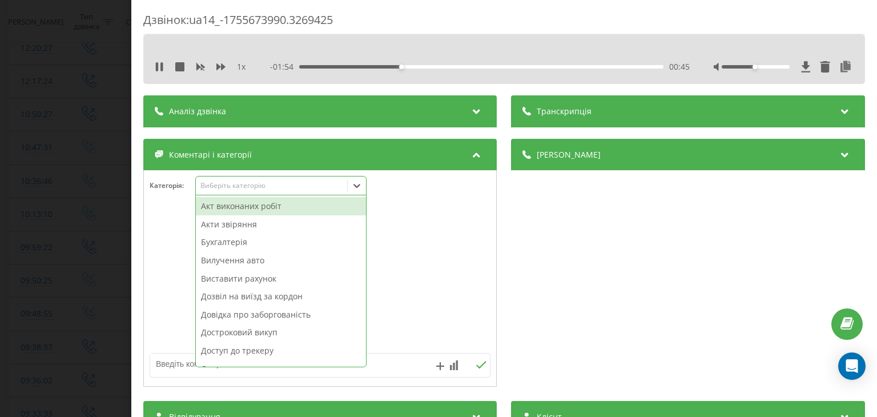
click at [301, 188] on div "Виберіть категорію" at bounding box center [271, 185] width 143 height 9
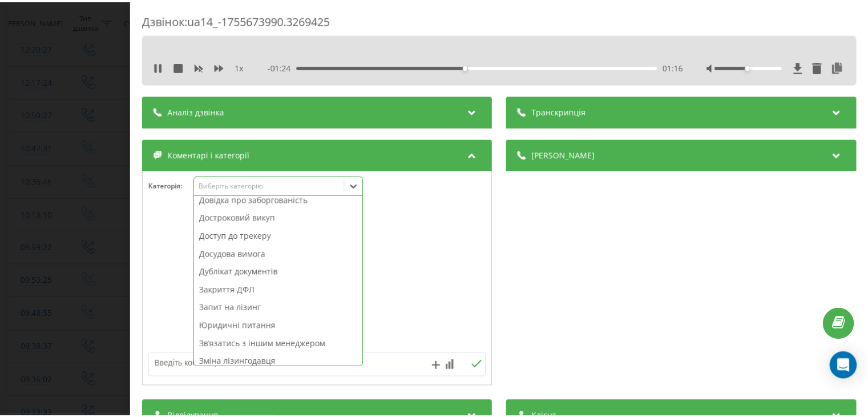
scroll to position [228, 0]
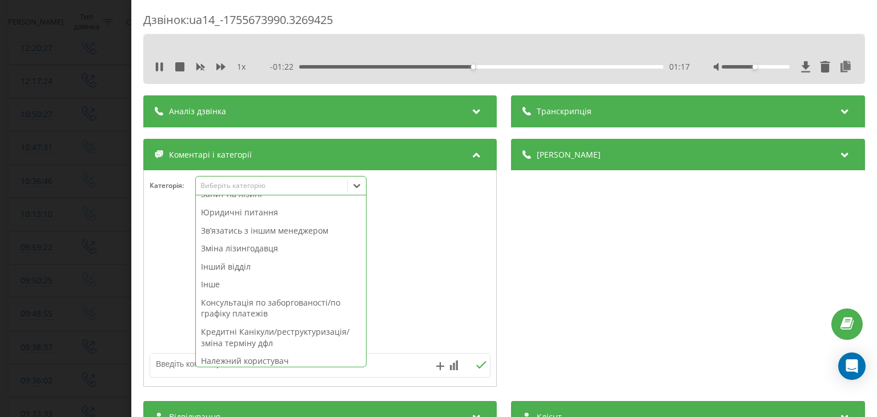
click at [241, 284] on div "Інше" at bounding box center [281, 284] width 170 height 18
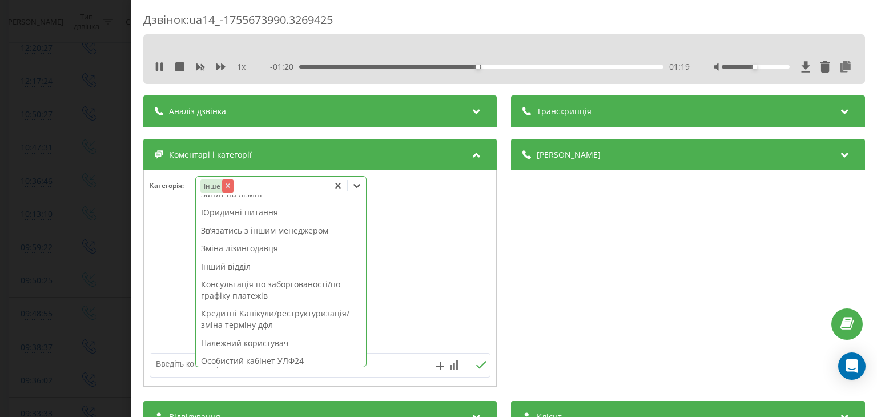
click at [228, 184] on icon "Remove Інше" at bounding box center [228, 186] width 4 height 4
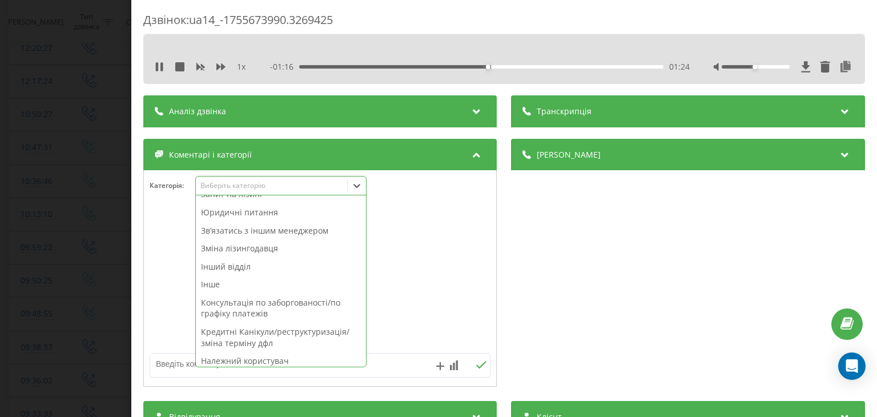
click at [285, 338] on div "Кредитні Канікули/реструктуризація/зміна терміну дфл" at bounding box center [281, 336] width 170 height 29
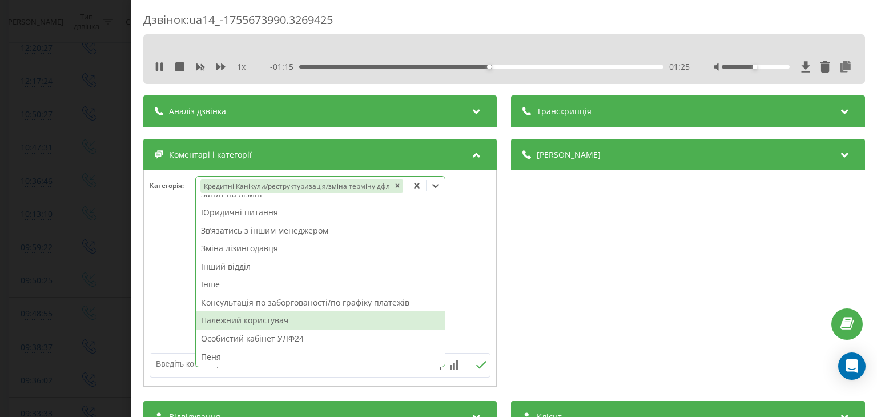
click at [104, 198] on div "Дзвінок : ua14_-1755673990.3269425 1 x - 01:15 01:25 01:25 Транскрипція Для AI-…" at bounding box center [438, 208] width 877 height 417
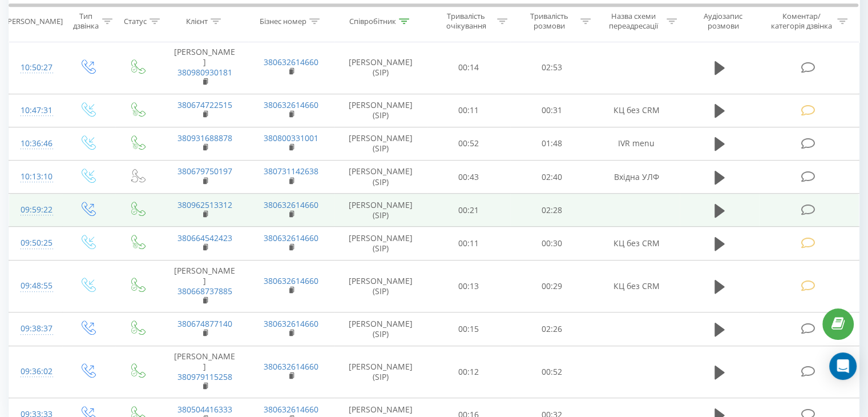
scroll to position [749, 0]
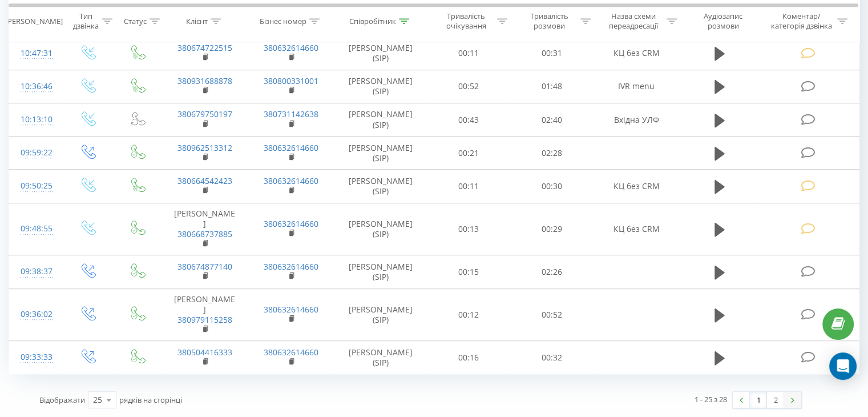
click at [791, 401] on img at bounding box center [792, 399] width 3 height 5
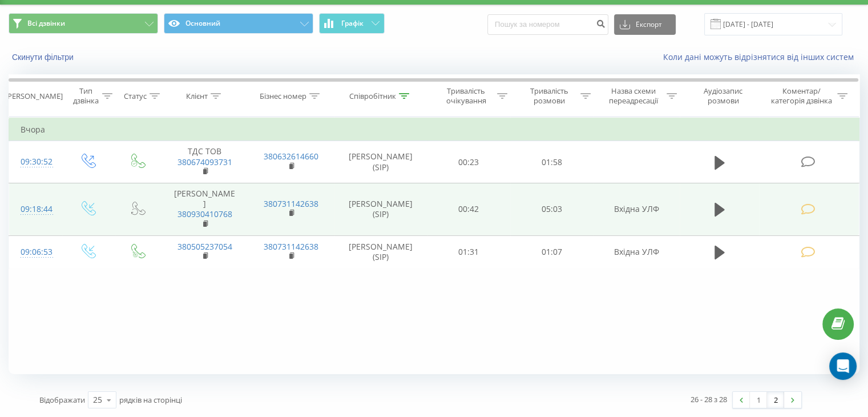
scroll to position [30, 0]
